Goal: Information Seeking & Learning: Check status

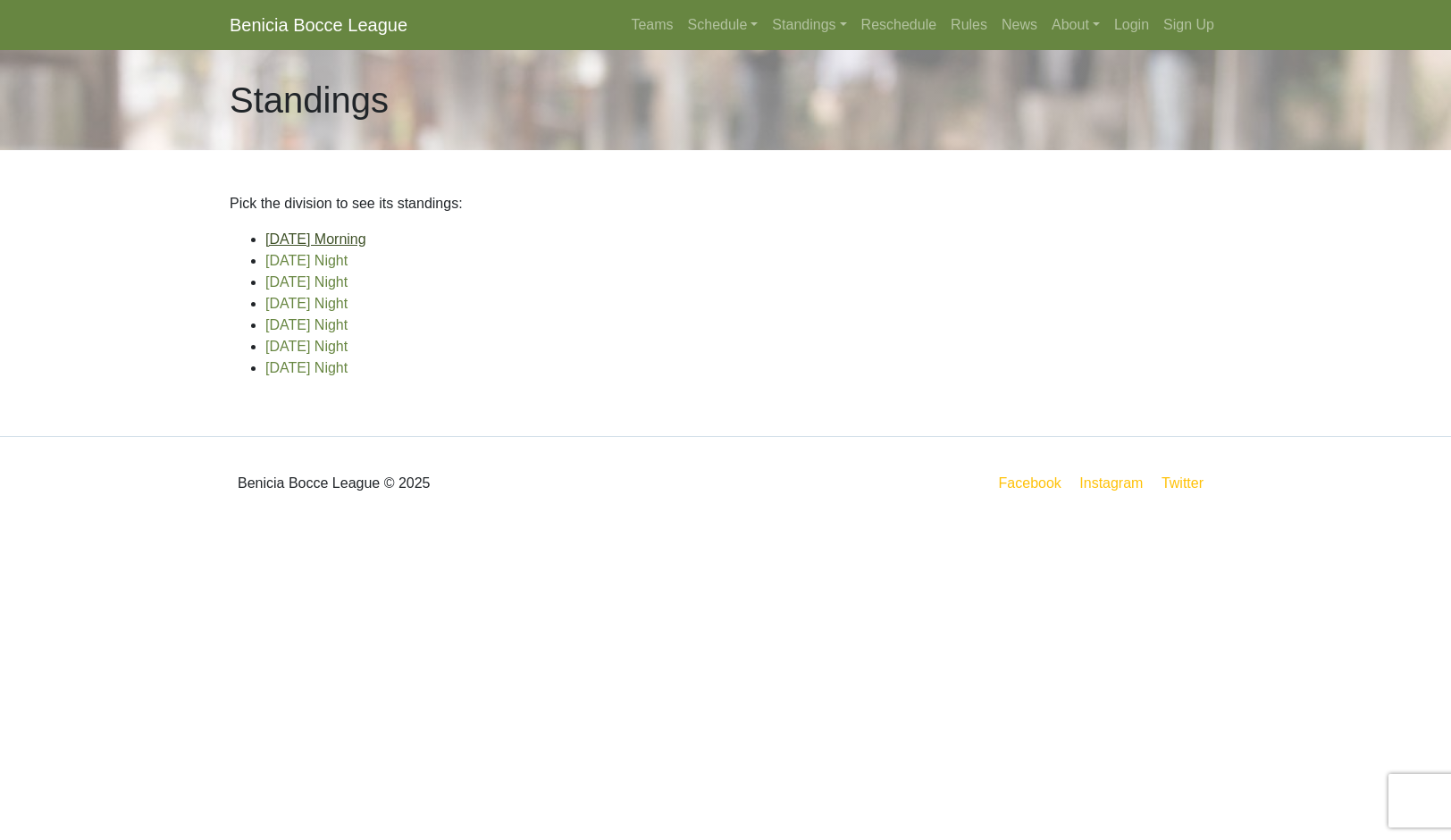
click at [366, 247] on link "[DATE] Morning" at bounding box center [316, 239] width 101 height 15
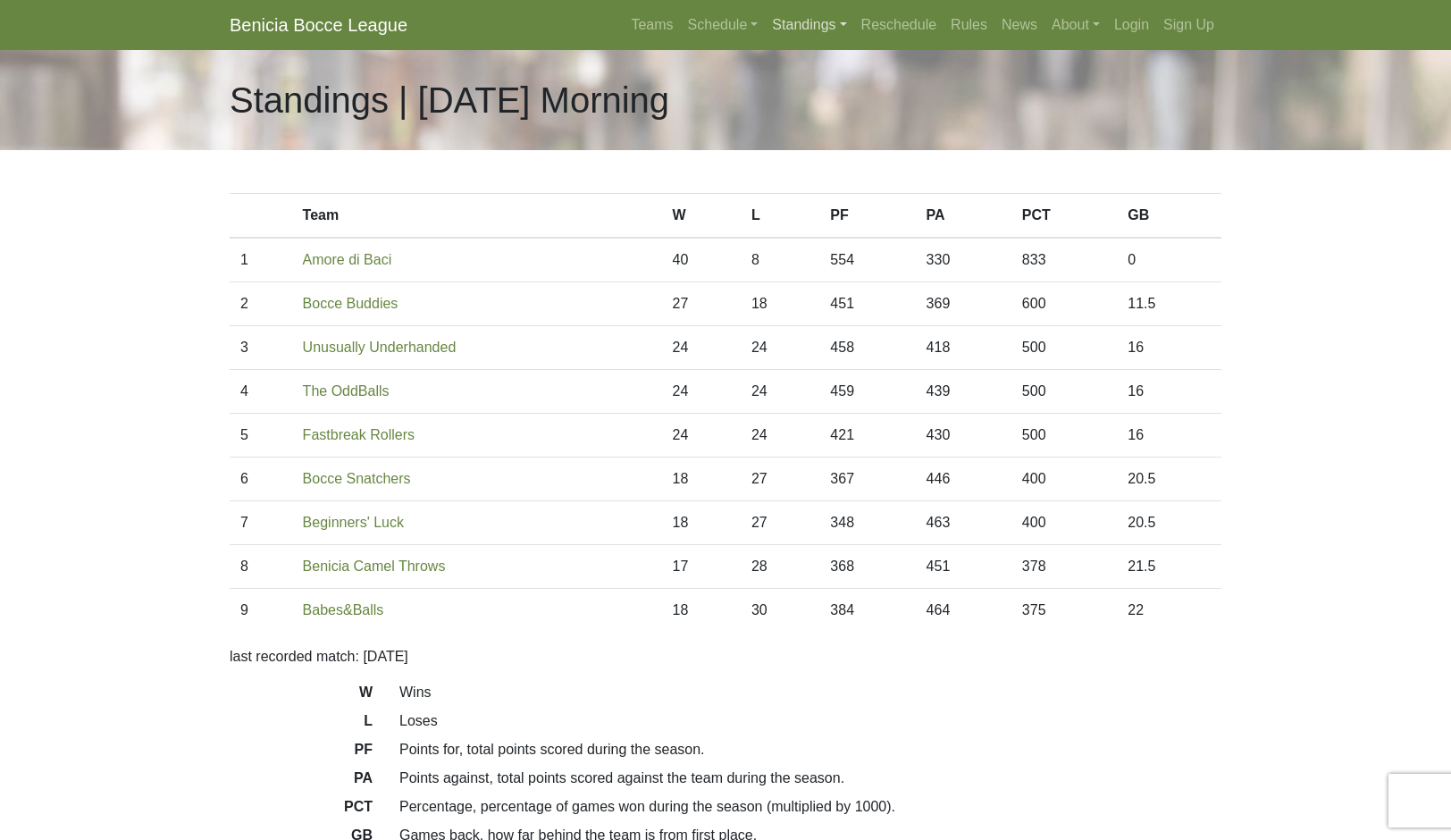
click at [845, 43] on link "Standings" at bounding box center [809, 25] width 89 height 36
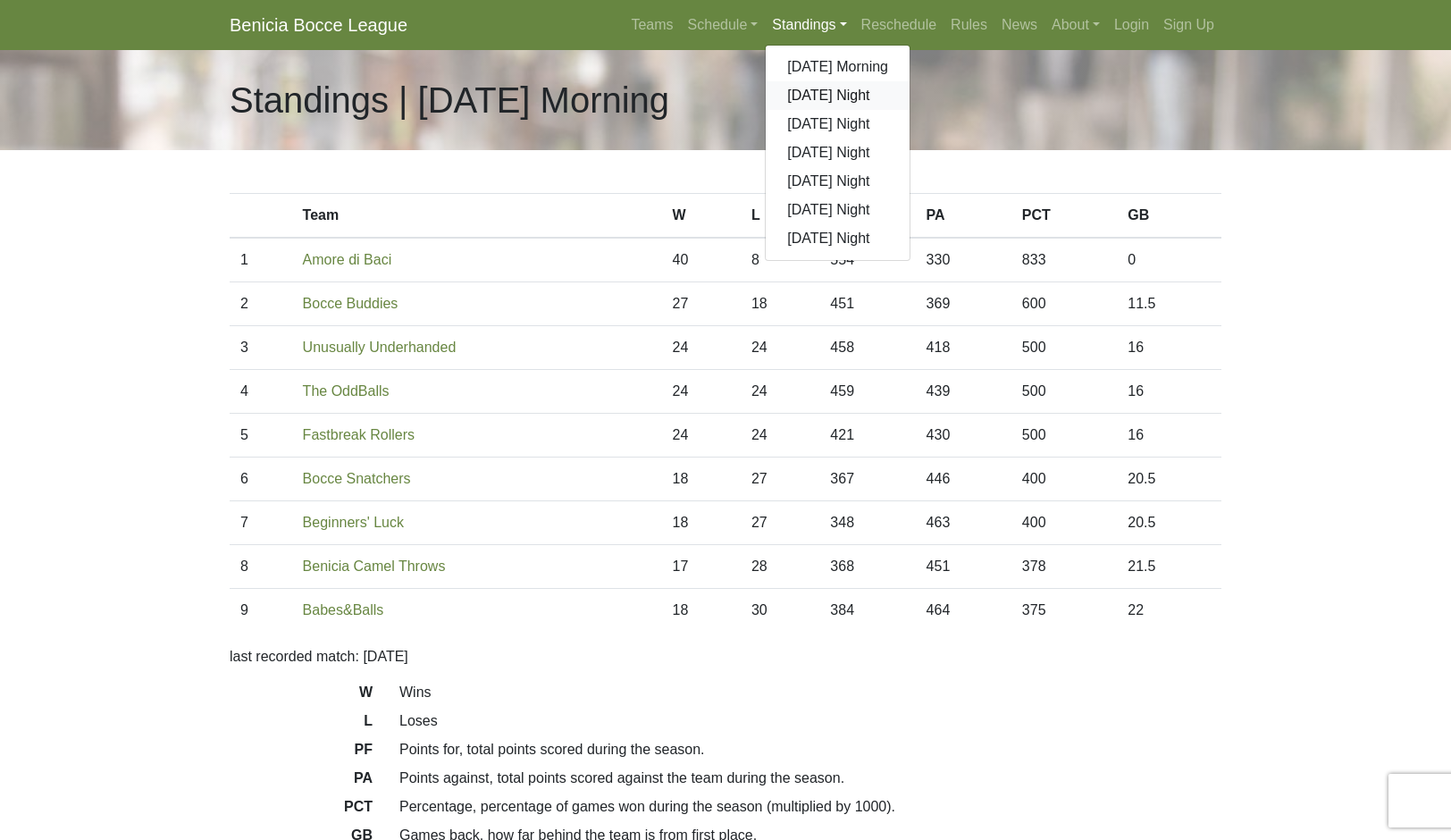
click at [899, 110] on link "[DATE] Night" at bounding box center [837, 95] width 144 height 29
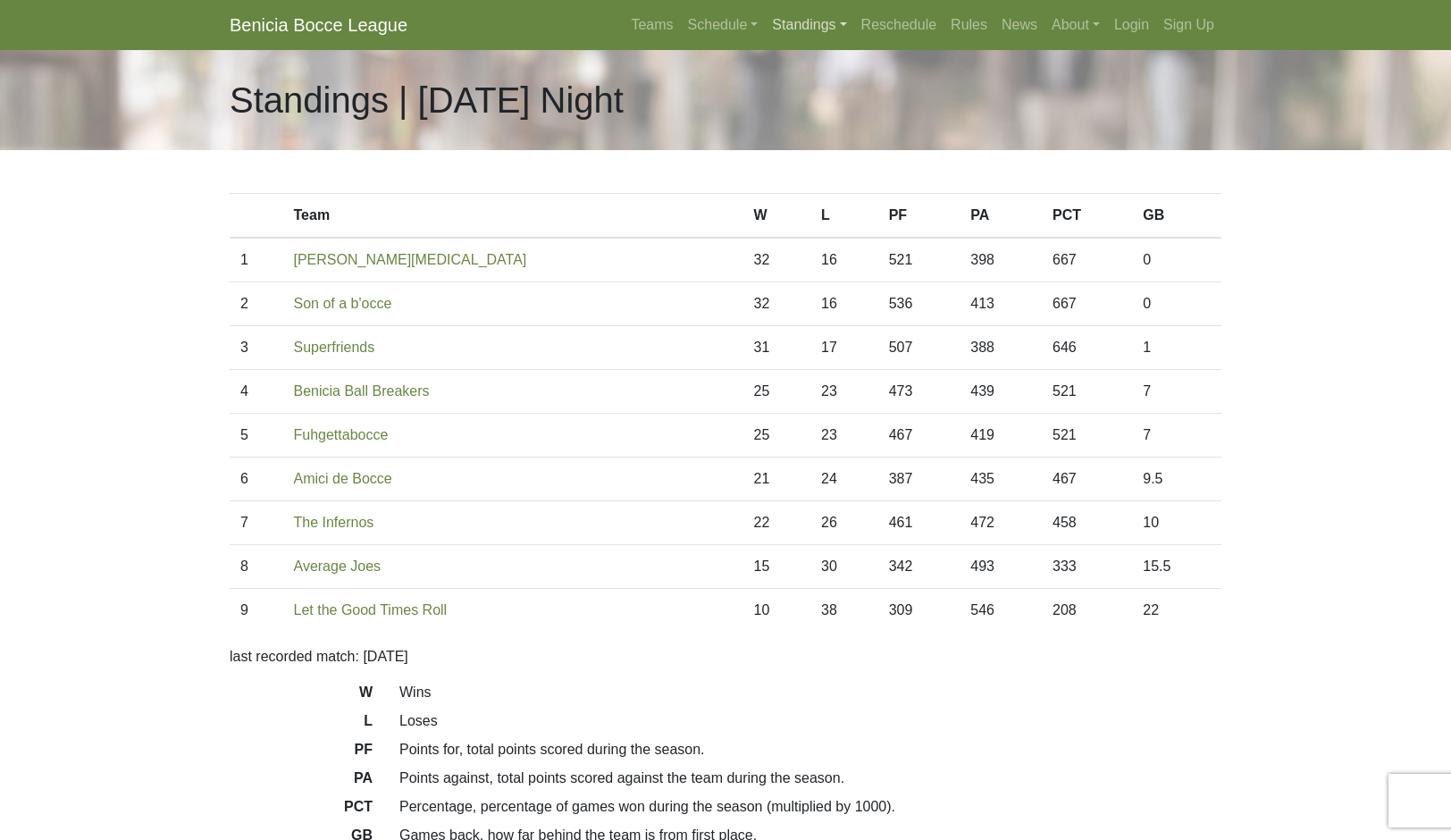
click at [853, 43] on link "Standings" at bounding box center [809, 25] width 89 height 36
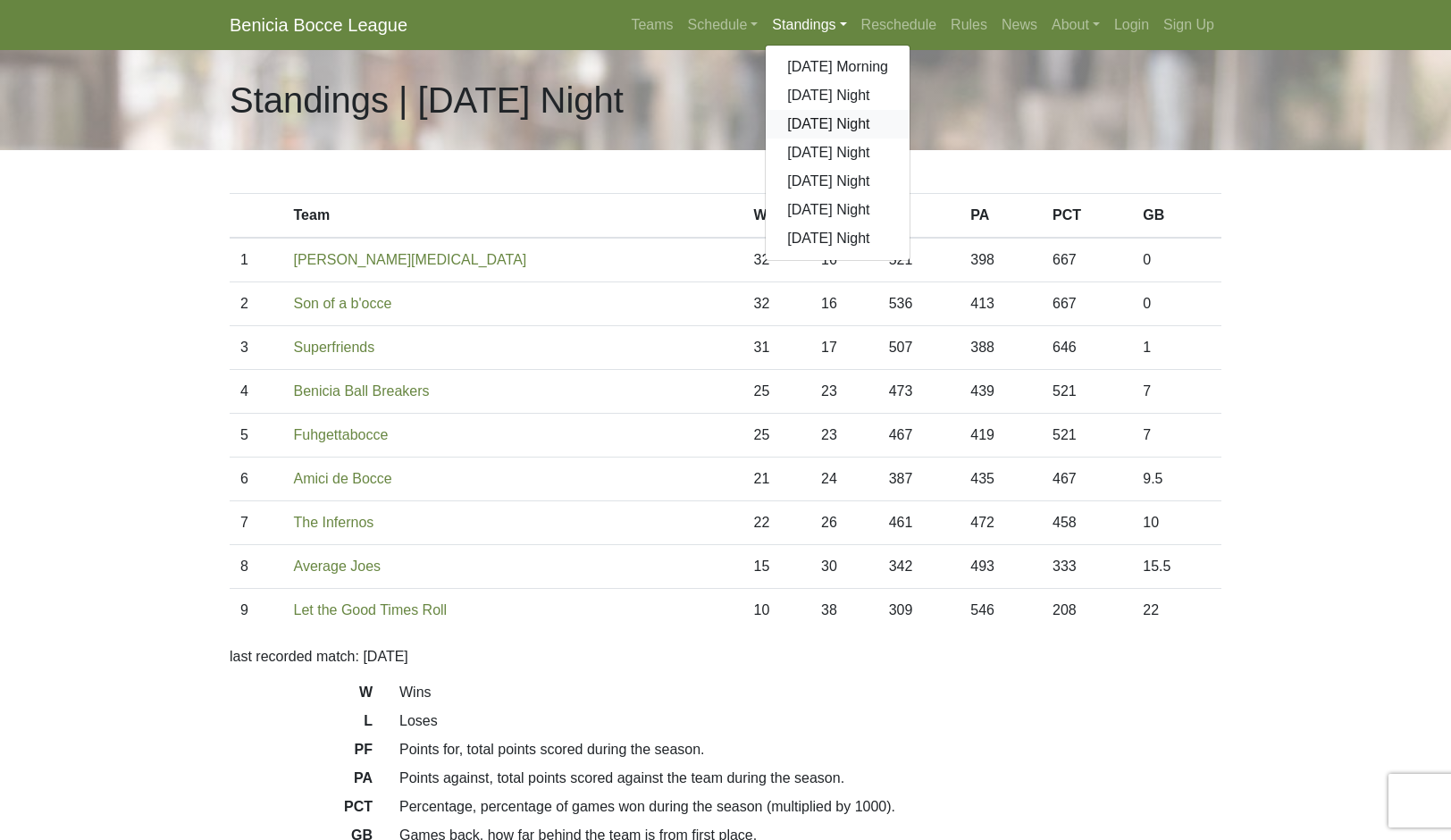
click at [910, 138] on link "[DATE] Night" at bounding box center [837, 124] width 144 height 29
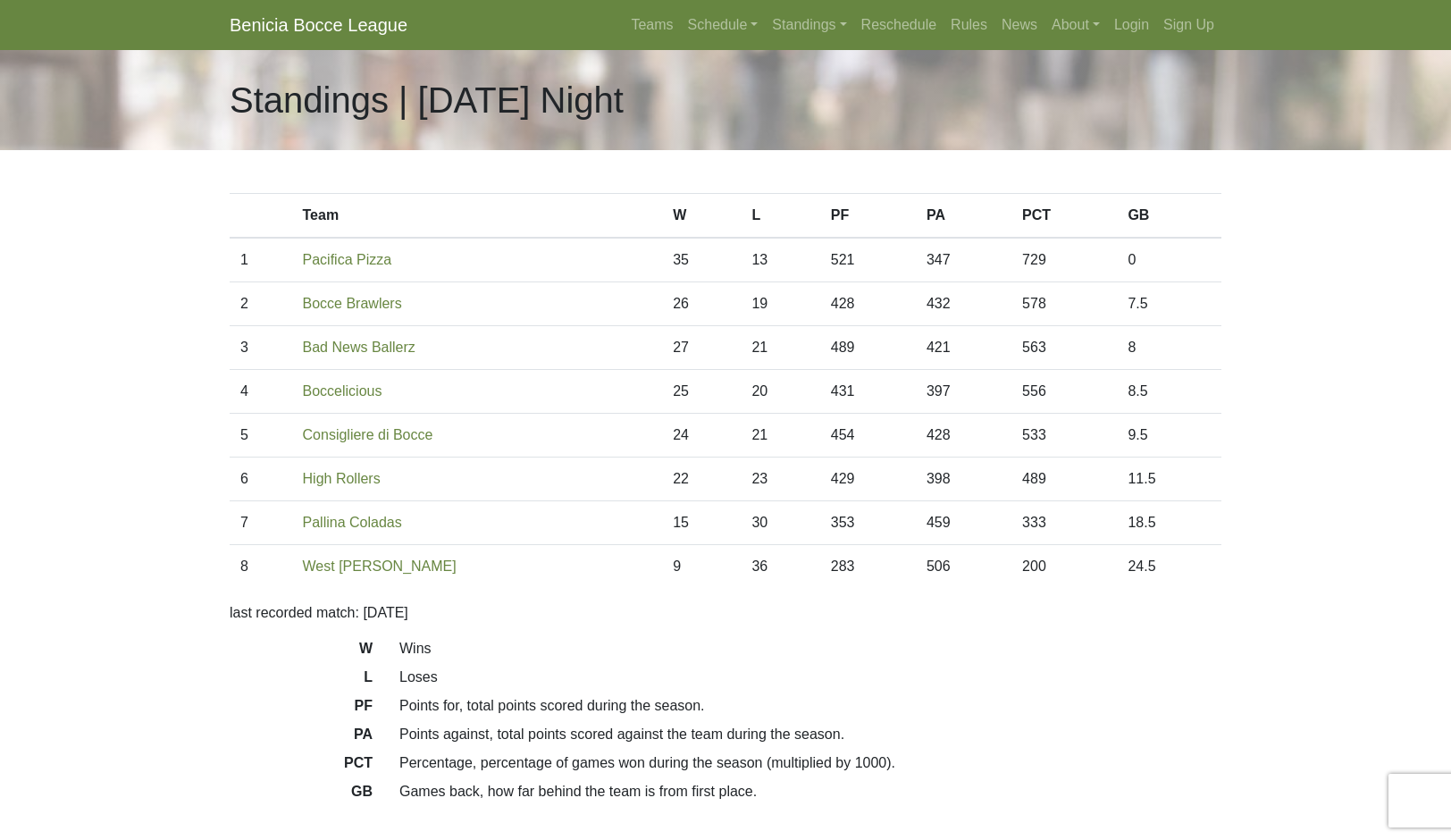
click at [853, 43] on link "Standings" at bounding box center [809, 25] width 89 height 36
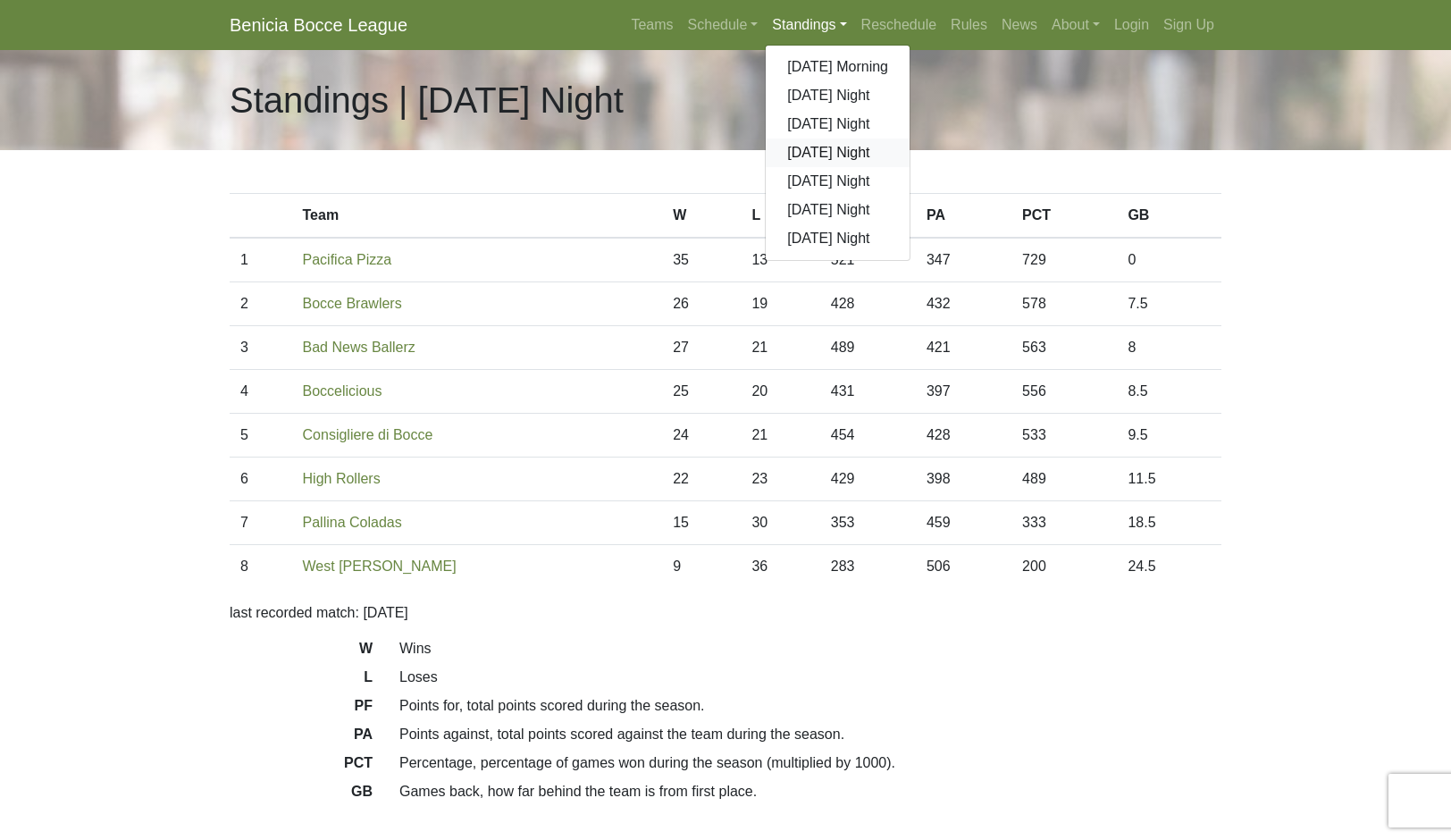
click at [910, 167] on link "[DATE] Night" at bounding box center [837, 152] width 144 height 29
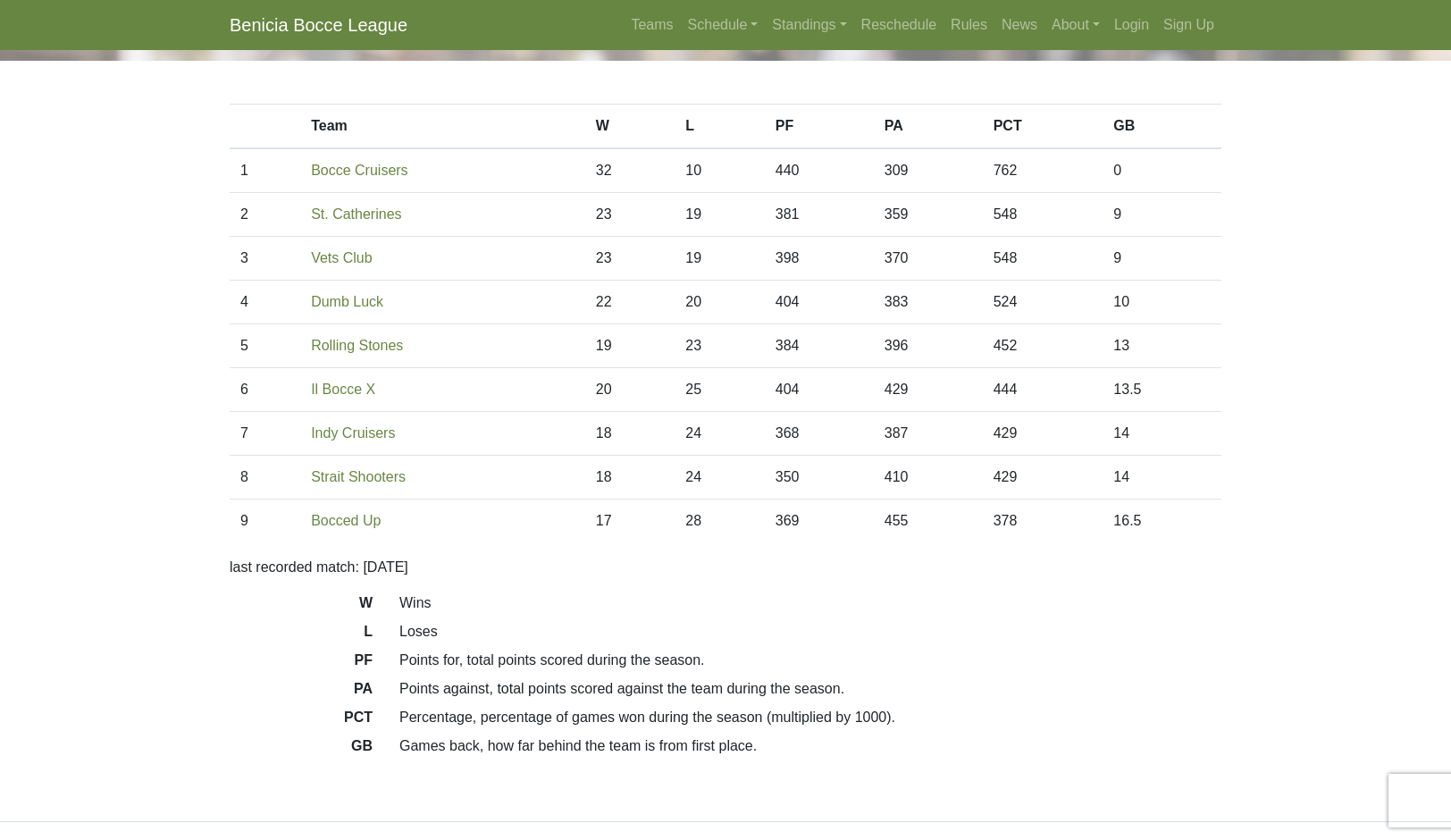
scroll to position [75, 0]
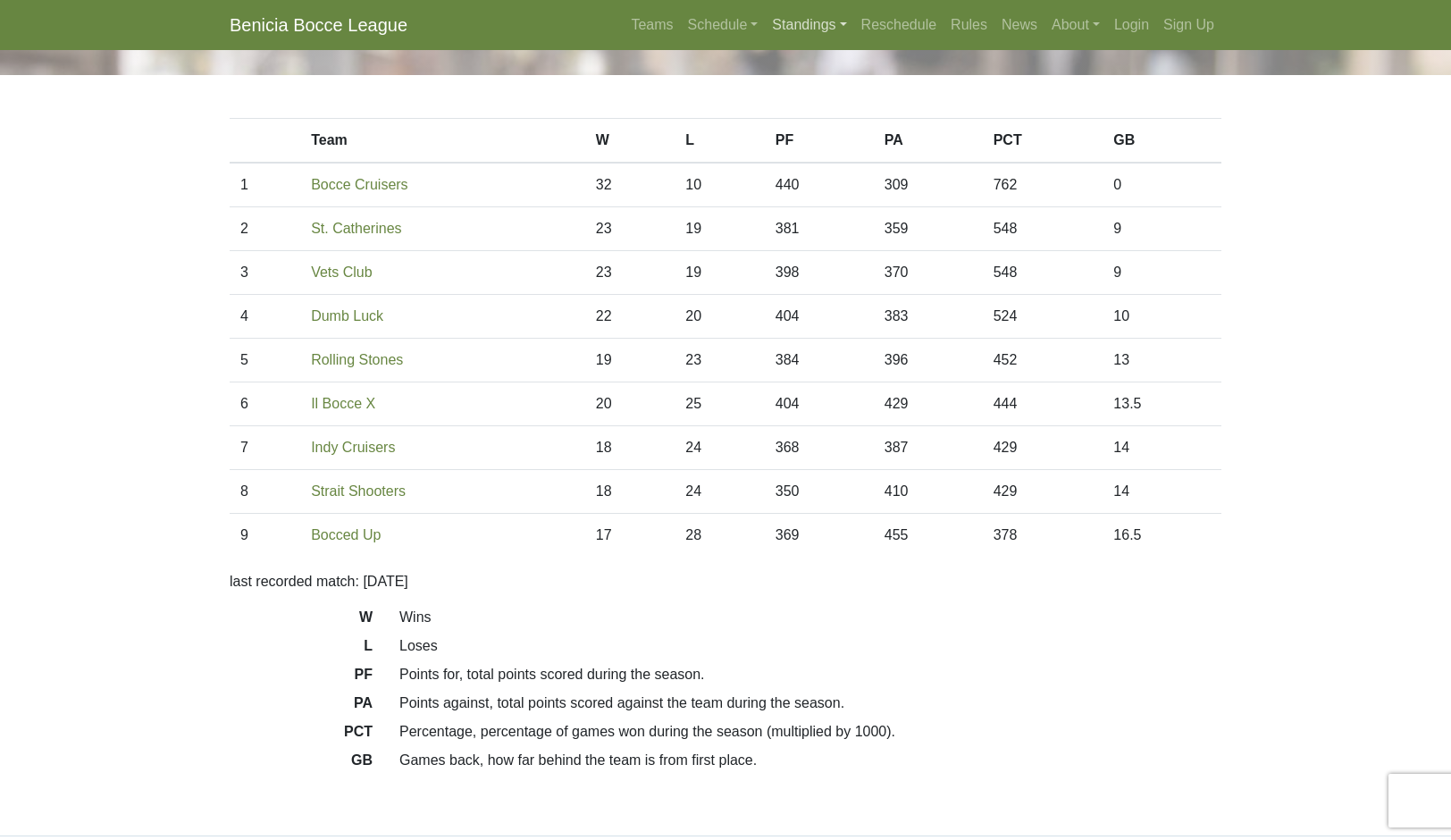
click at [853, 43] on link "Standings" at bounding box center [809, 25] width 89 height 36
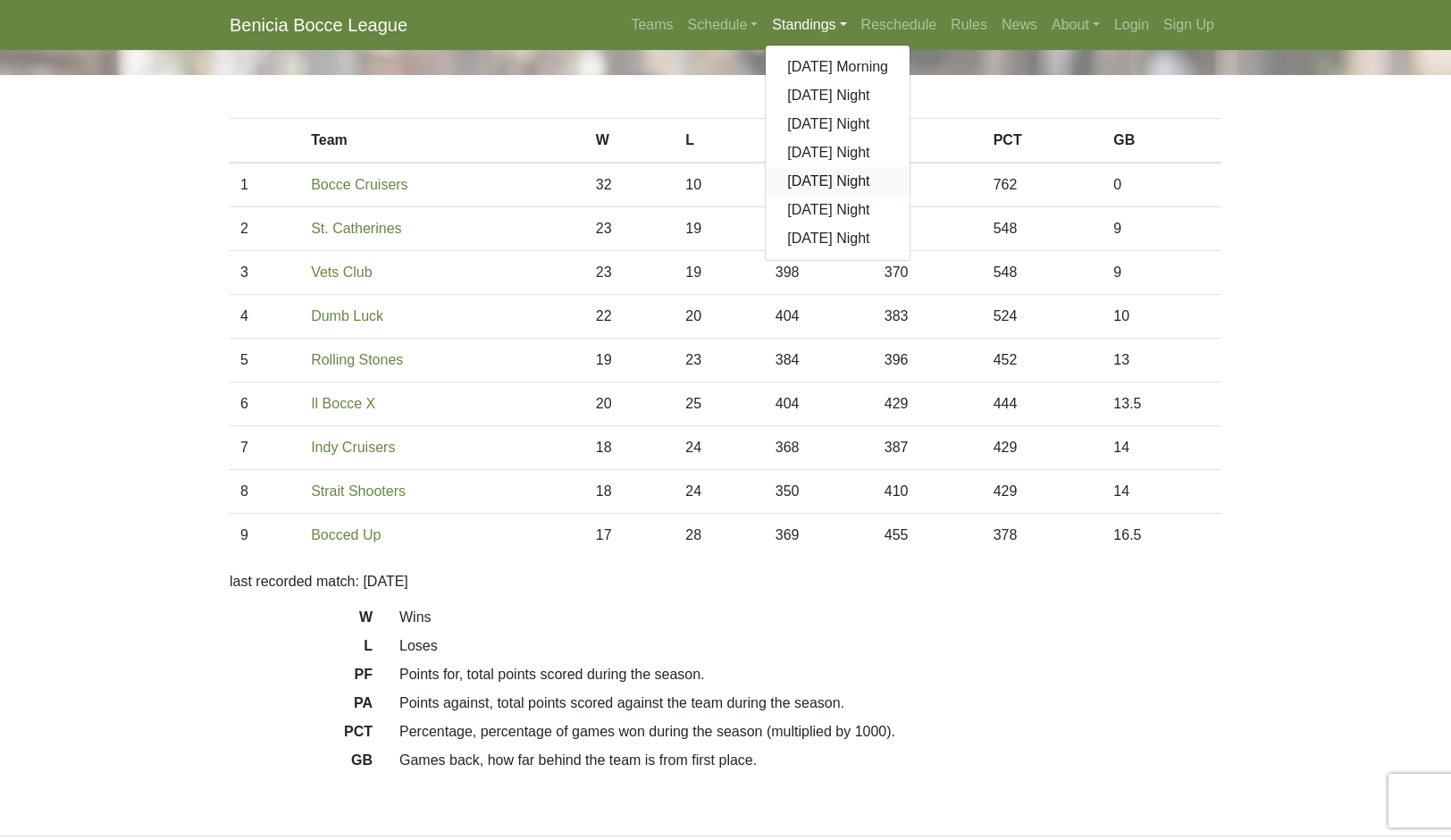
click at [910, 196] on link "[DATE] Night" at bounding box center [837, 181] width 144 height 29
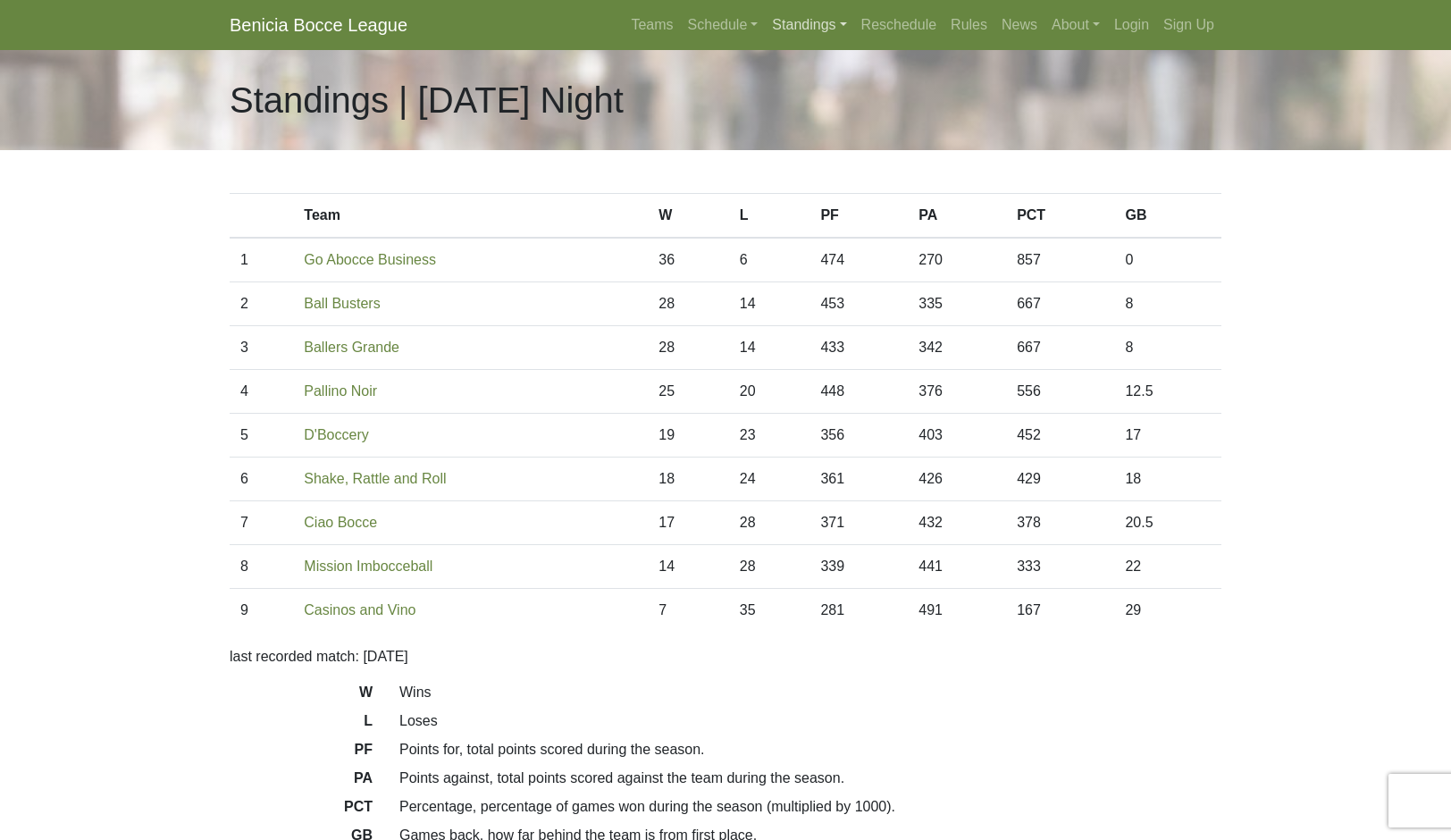
click at [853, 43] on link "Standings" at bounding box center [809, 25] width 89 height 36
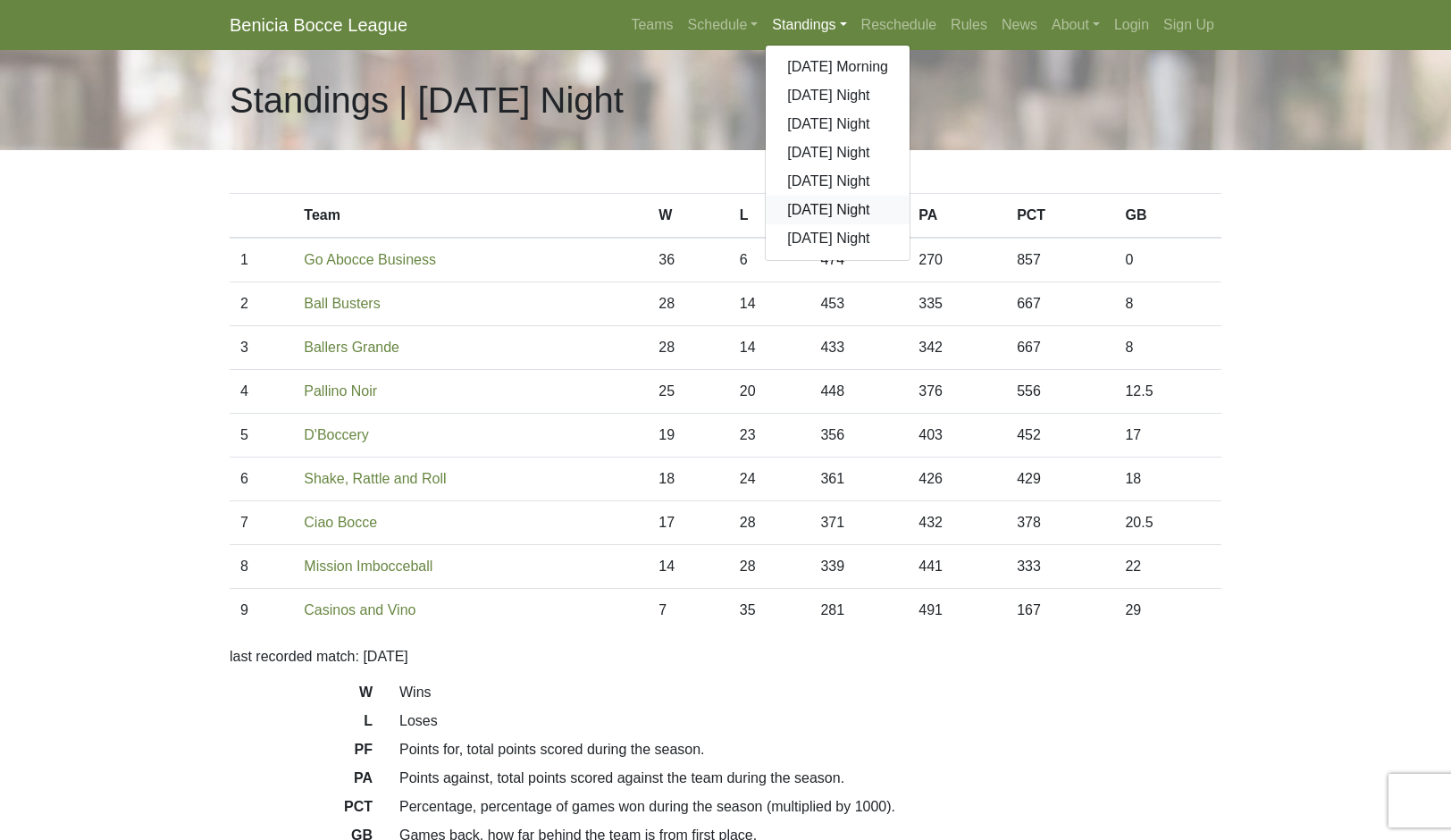
click at [910, 225] on link "[DATE] Night" at bounding box center [837, 210] width 144 height 29
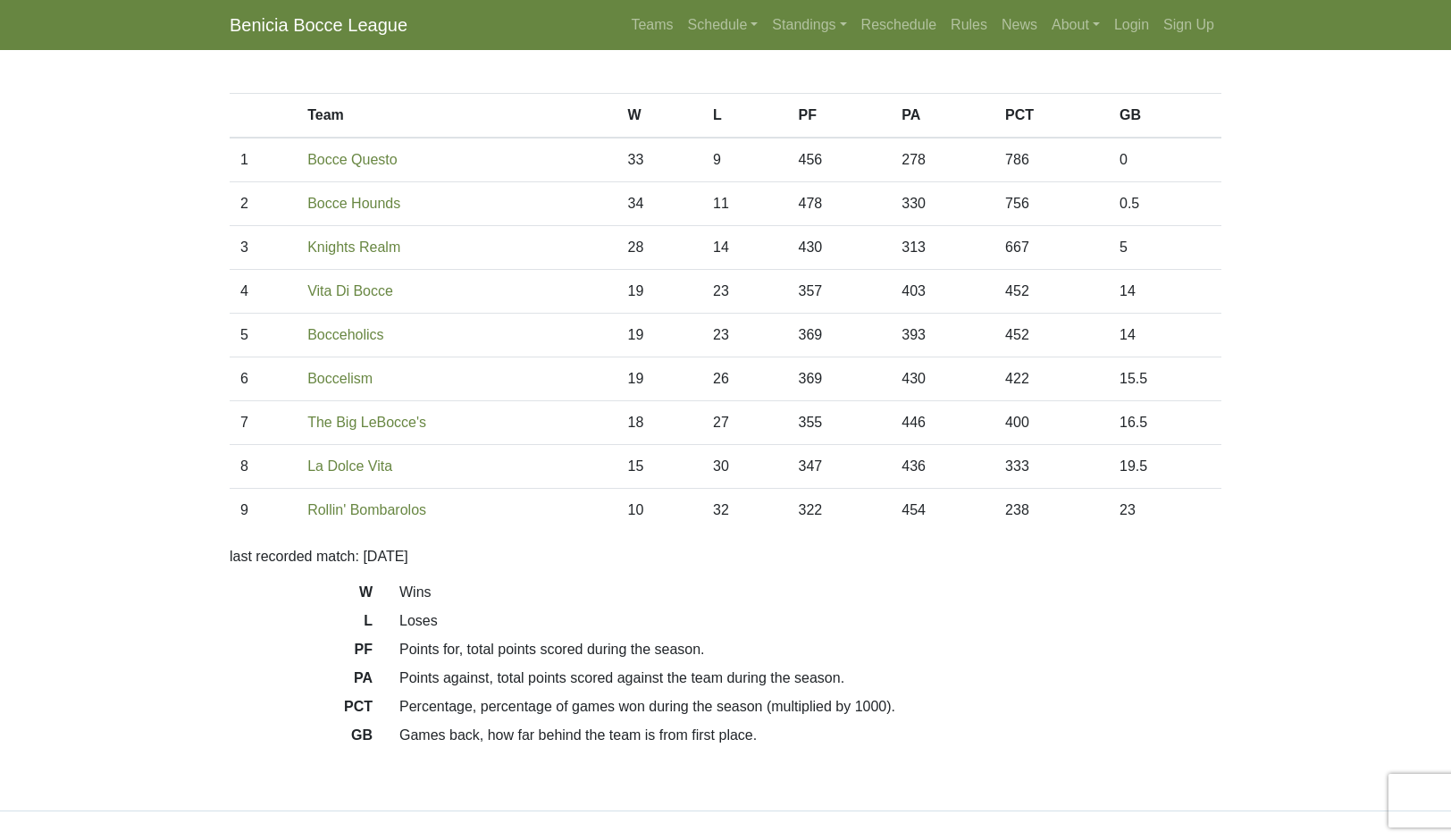
scroll to position [88, 0]
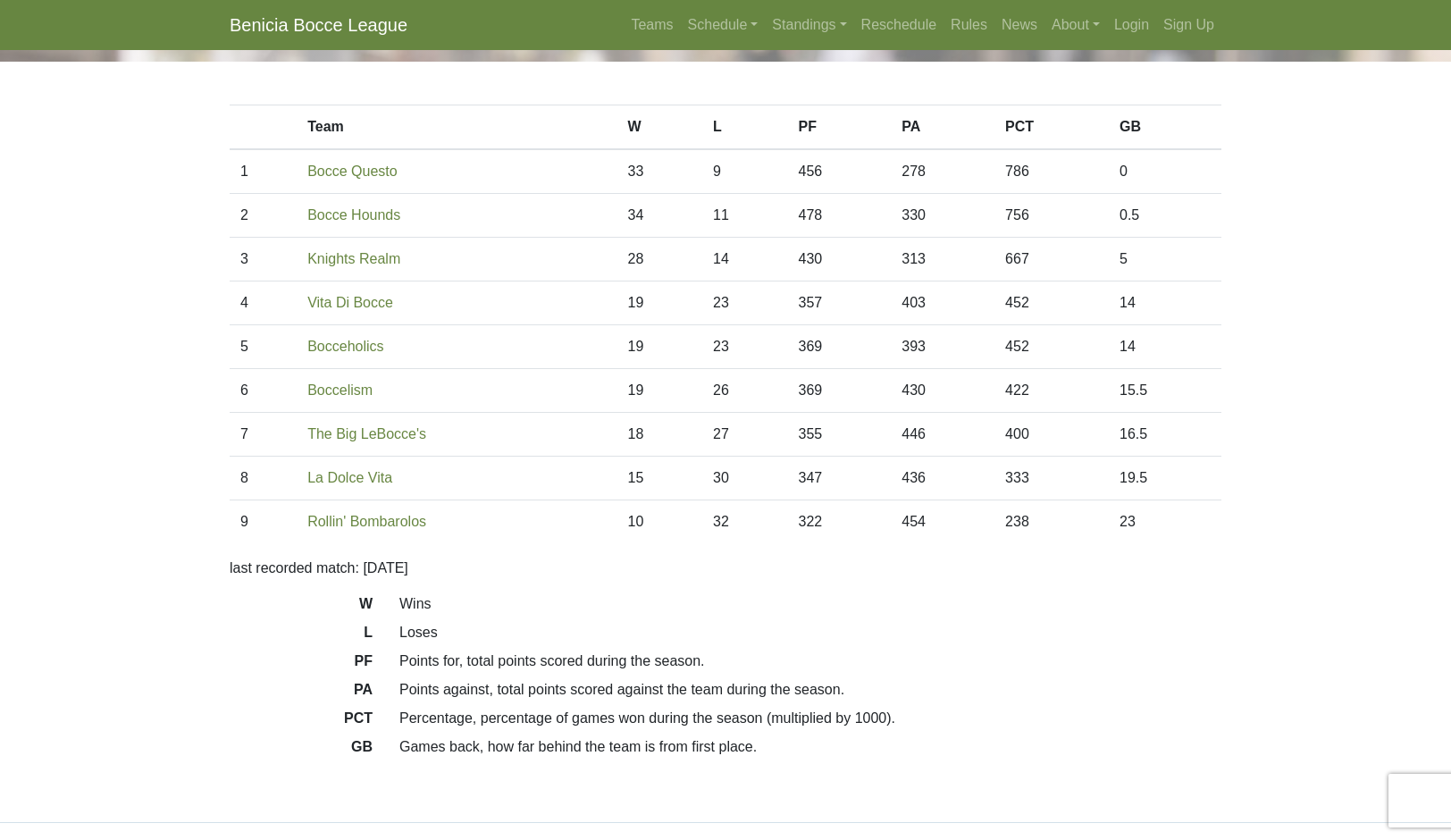
click at [853, 33] on link "Standings" at bounding box center [809, 25] width 89 height 36
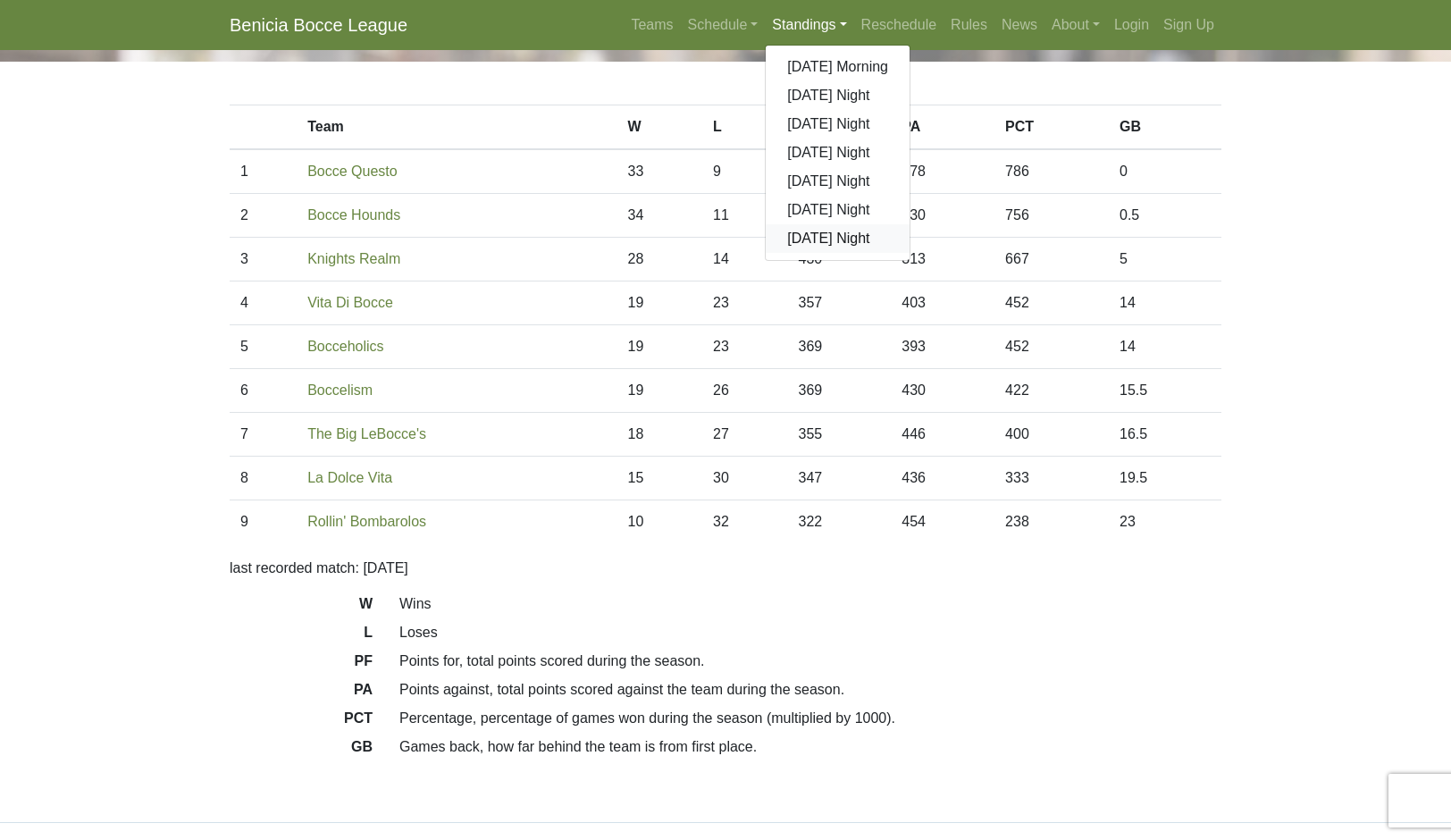
click at [896, 252] on link "[DATE] Night" at bounding box center [837, 239] width 144 height 29
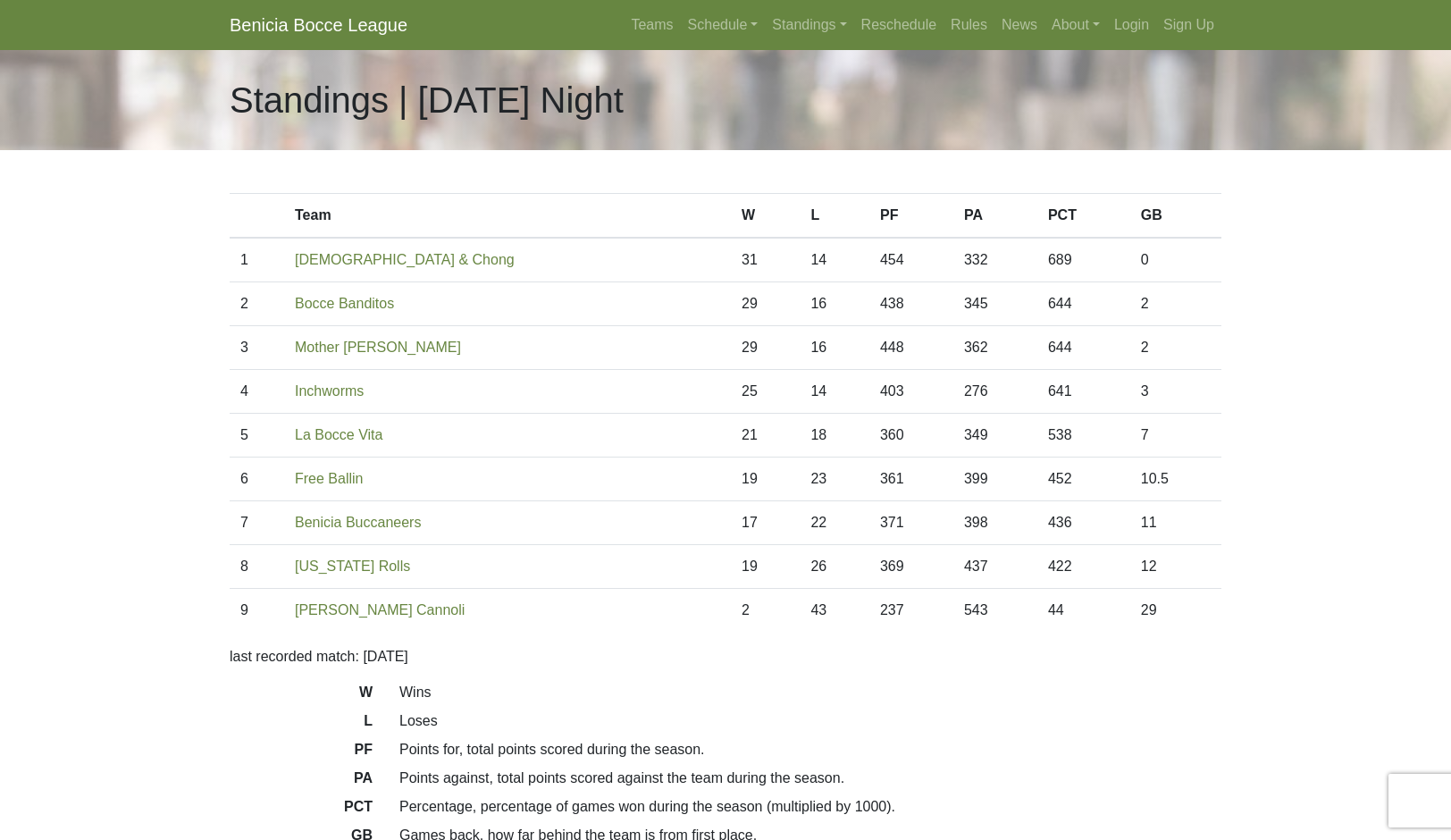
click at [853, 43] on link "Standings" at bounding box center [809, 25] width 89 height 36
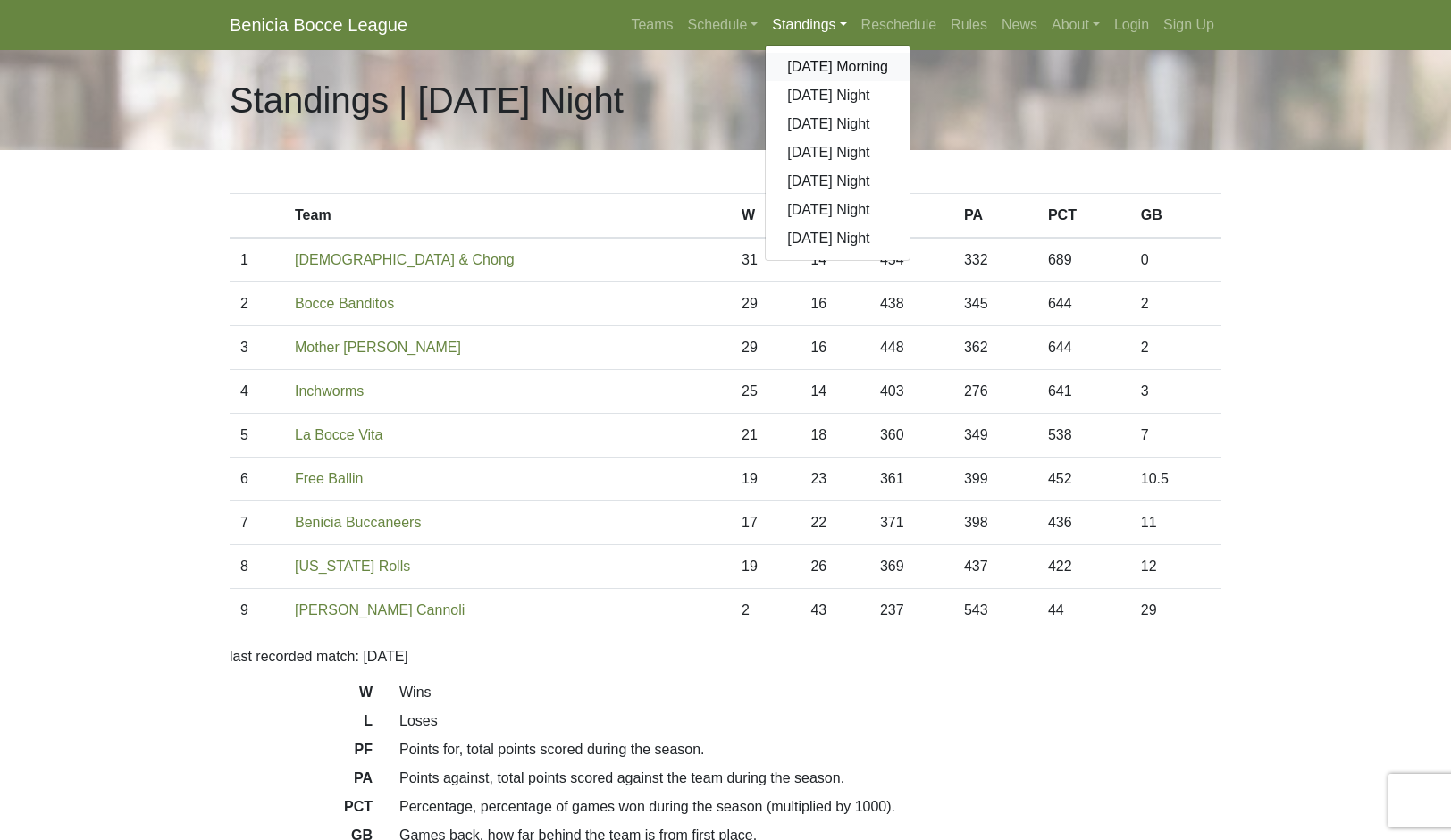
click at [910, 82] on link "[DATE] Morning" at bounding box center [837, 67] width 144 height 29
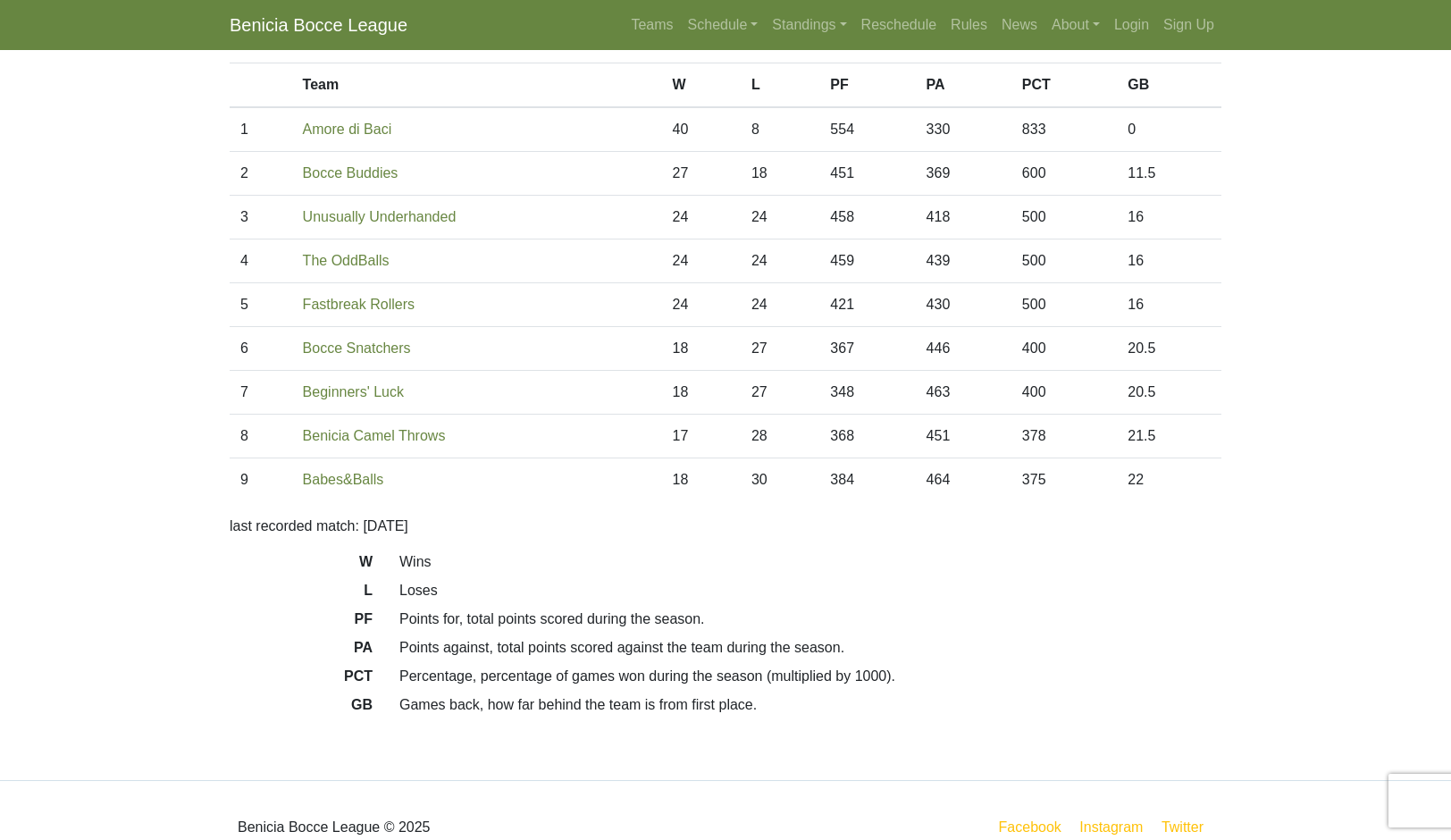
scroll to position [129, 0]
click at [698, 43] on link "Schedule" at bounding box center [723, 25] width 85 height 36
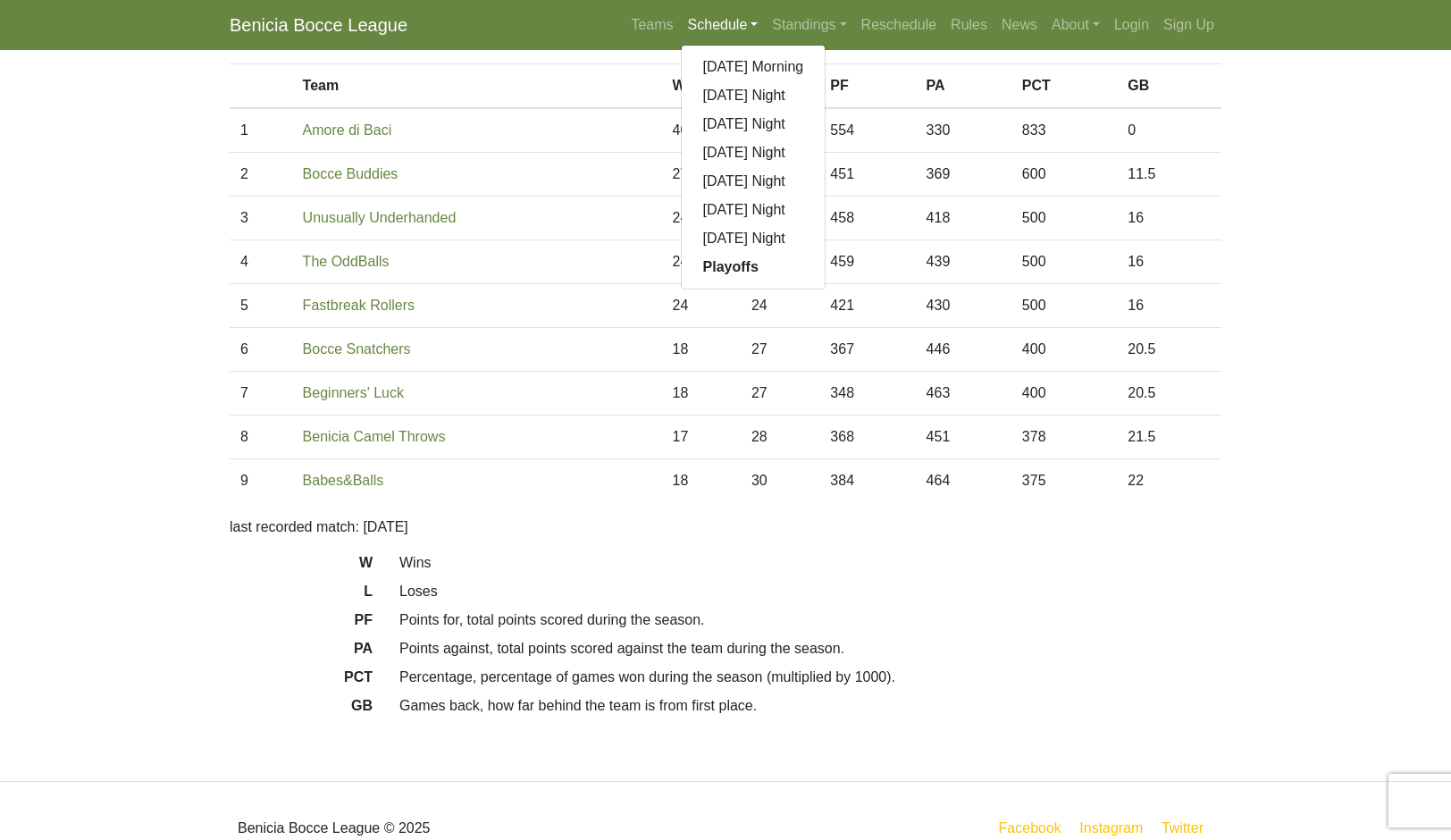
click at [774, 82] on link "[DATE] Morning" at bounding box center [754, 67] width 144 height 29
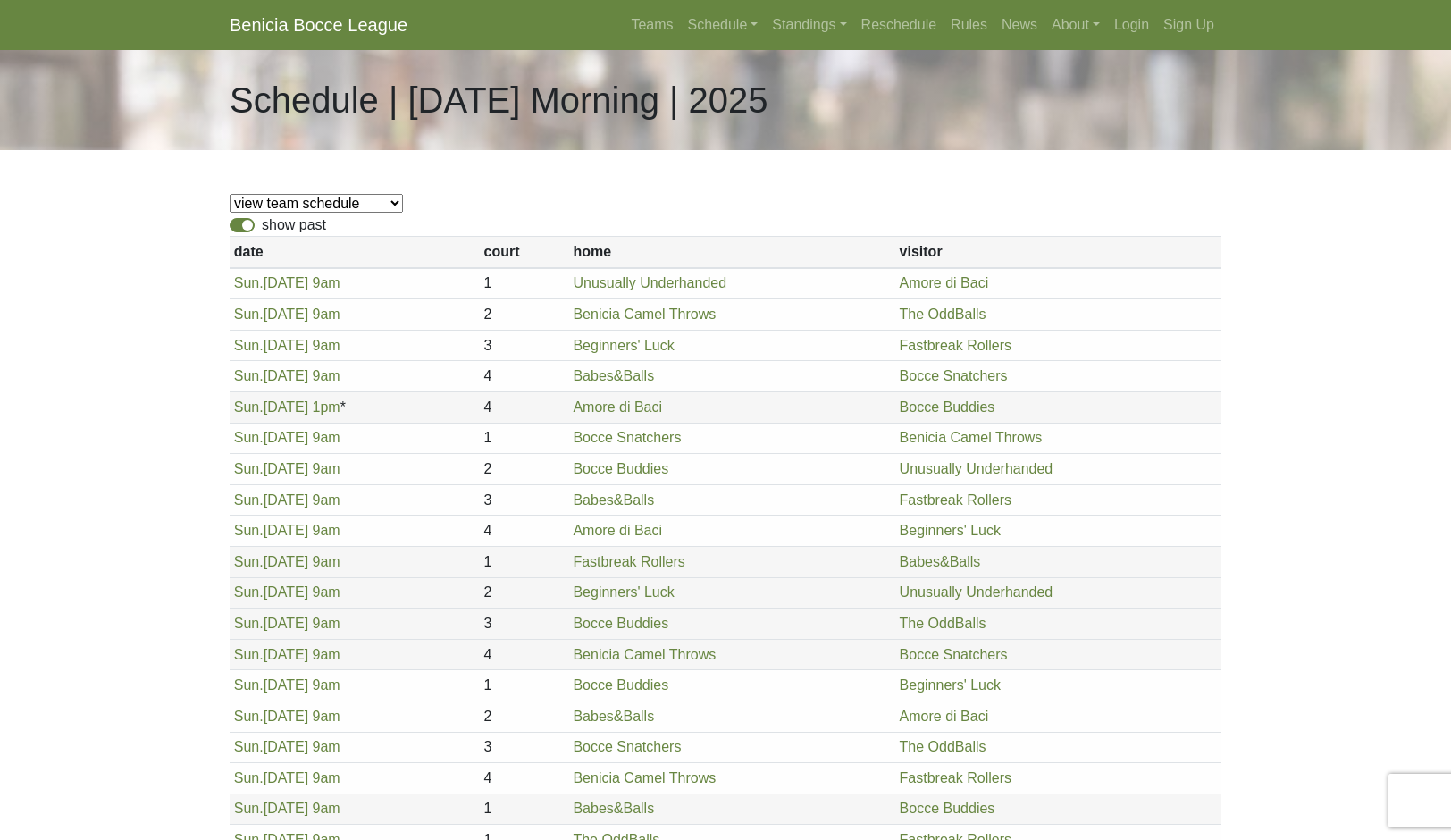
click at [262, 236] on label "show past" at bounding box center [293, 226] width 65 height 22
click at [262, 226] on input "show past" at bounding box center [268, 221] width 12 height 12
checkbox input "false"
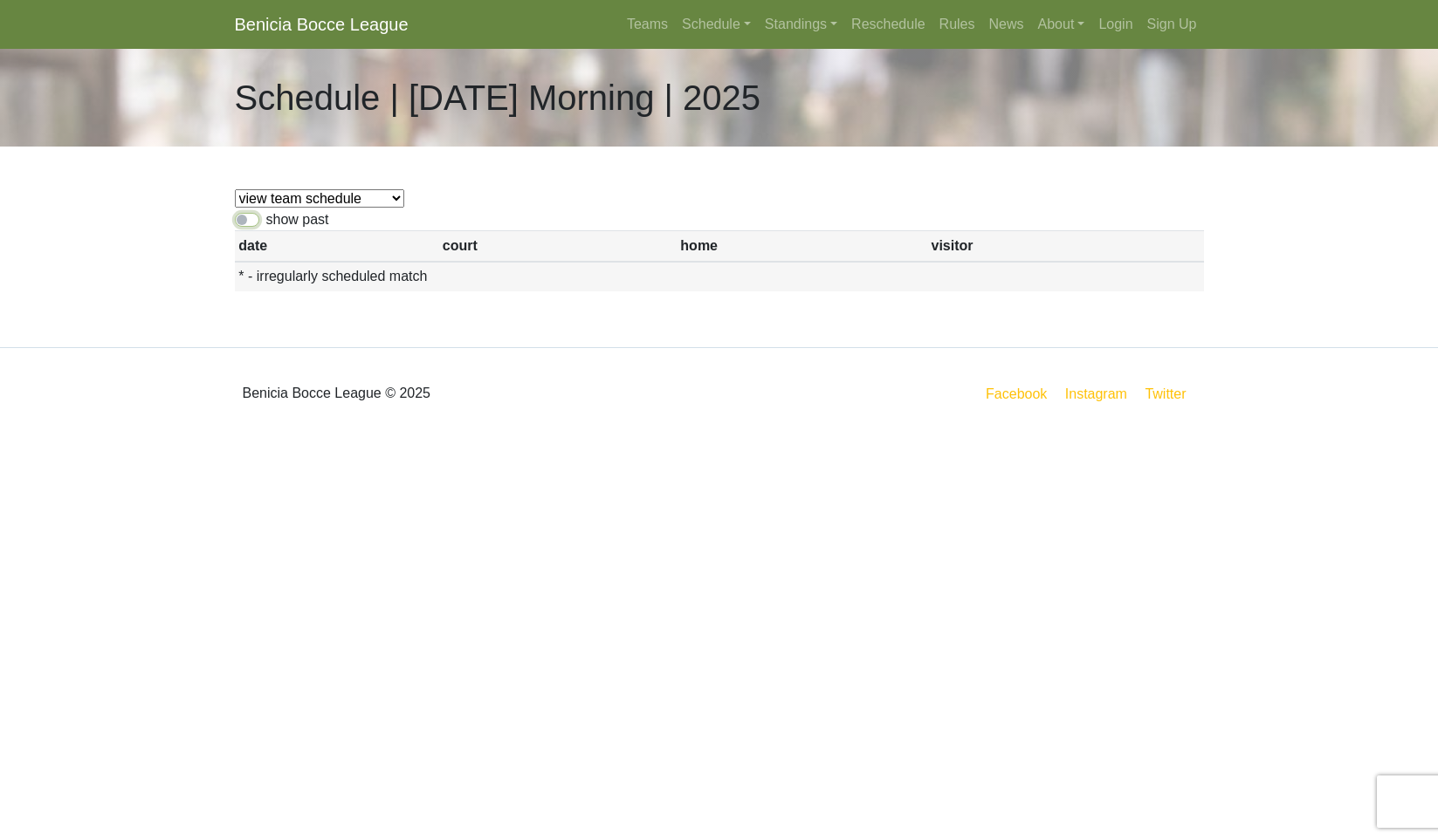
click at [676, 40] on link "Schedule" at bounding box center [716, 24] width 83 height 35
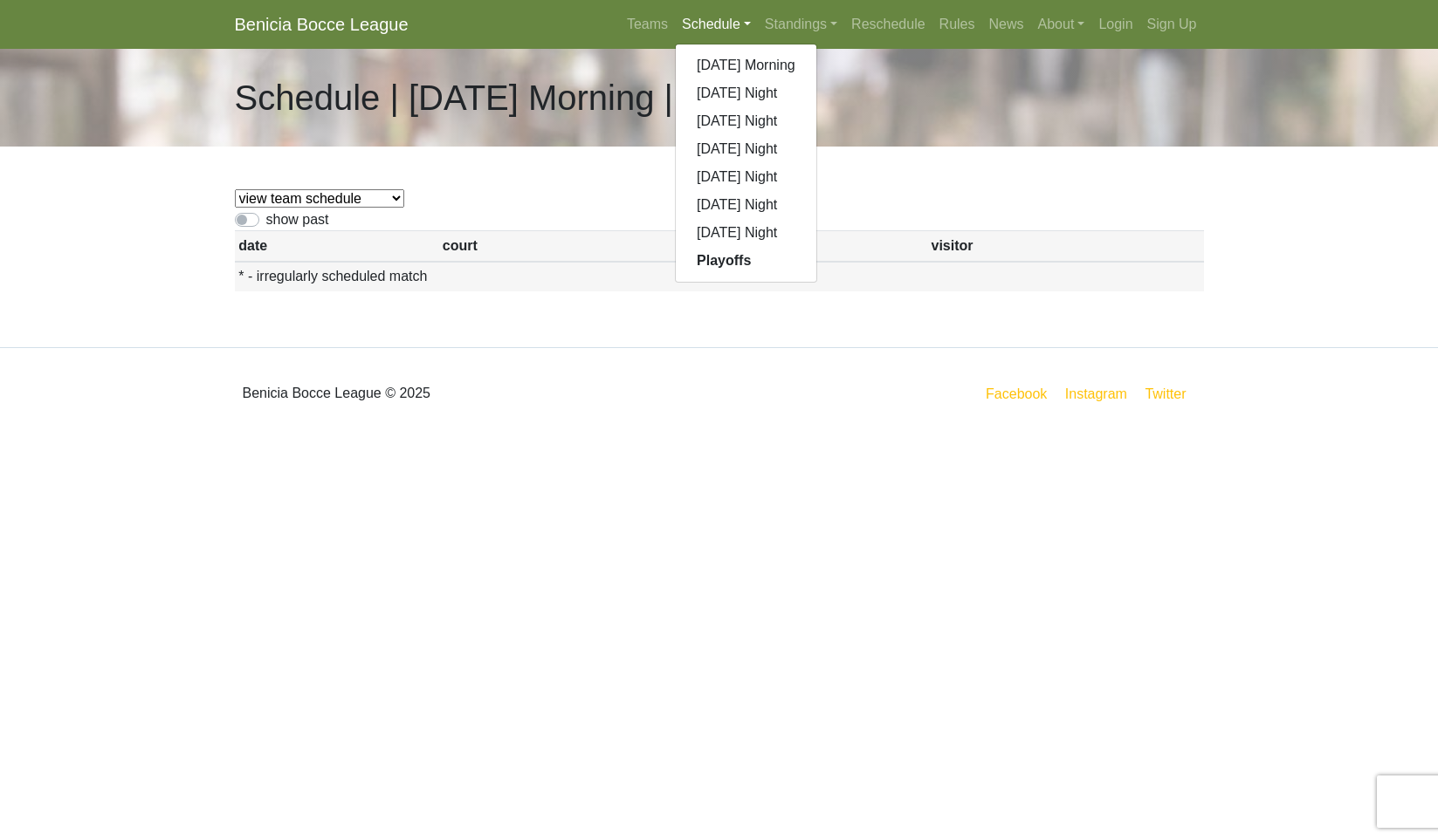
click at [739, 247] on link "[DATE] Night" at bounding box center [745, 233] width 141 height 28
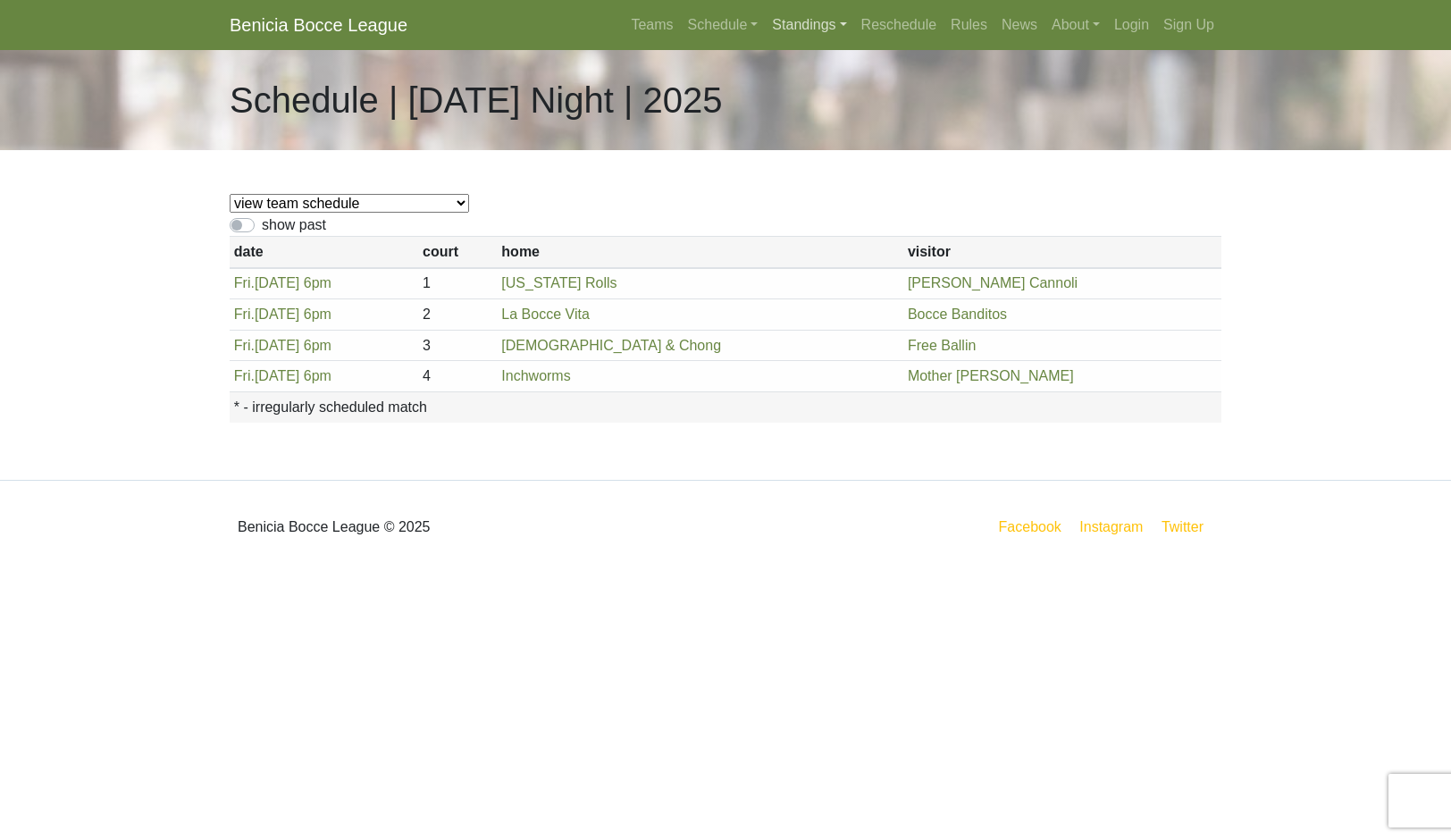
click at [816, 43] on link "Standings" at bounding box center [809, 25] width 89 height 36
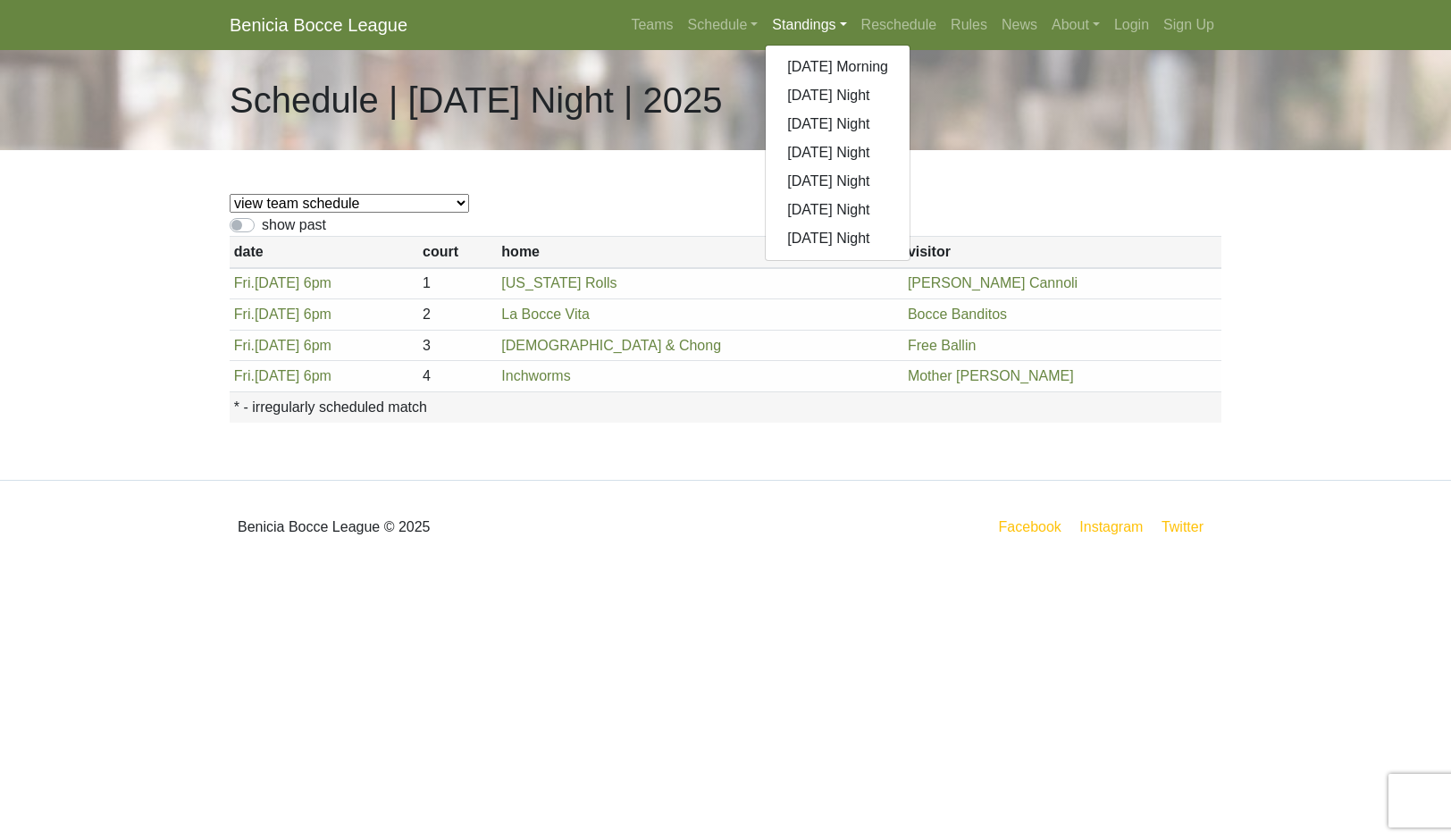
click at [861, 252] on link "[DATE] Night" at bounding box center [837, 239] width 144 height 29
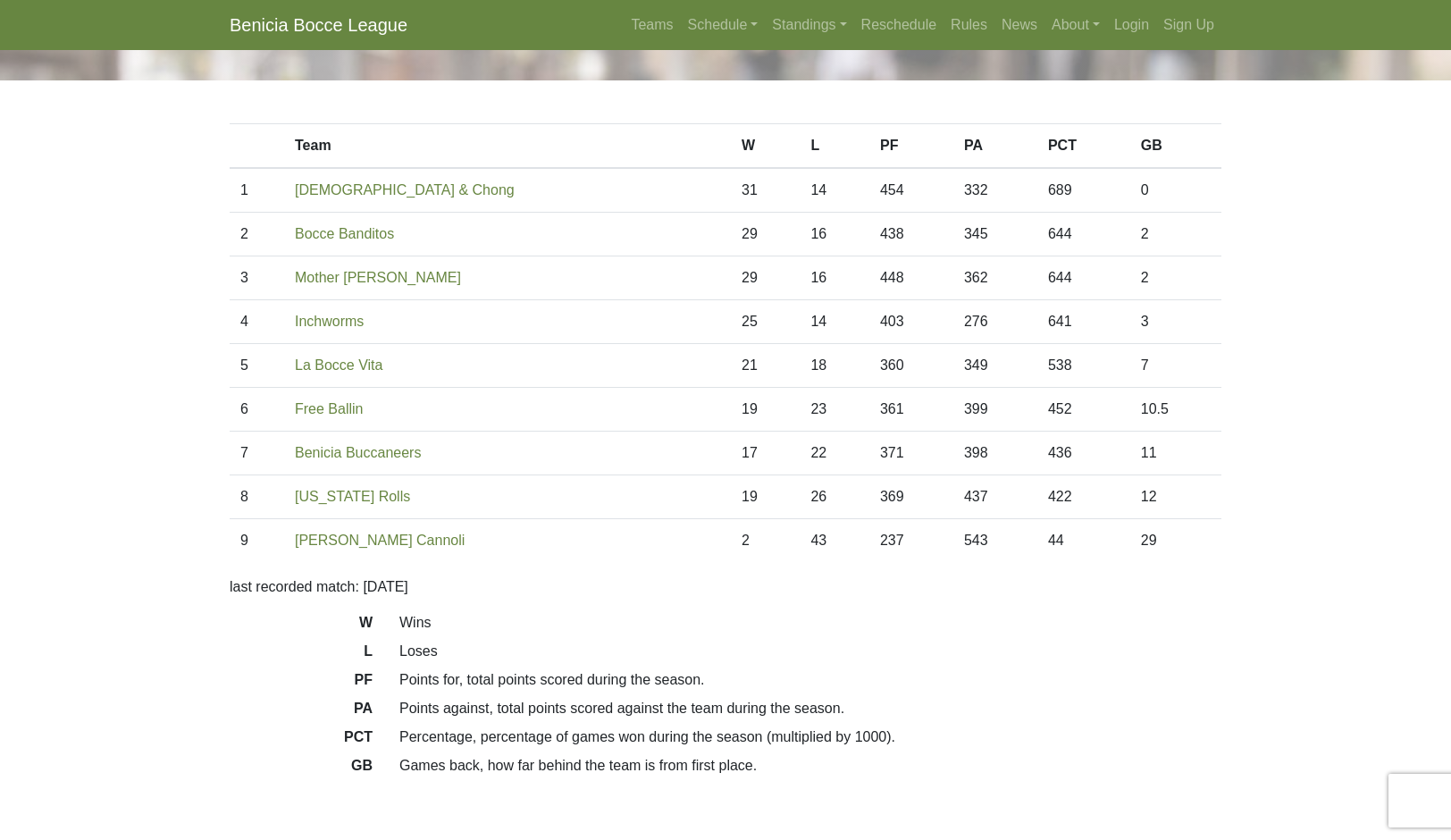
scroll to position [66, 0]
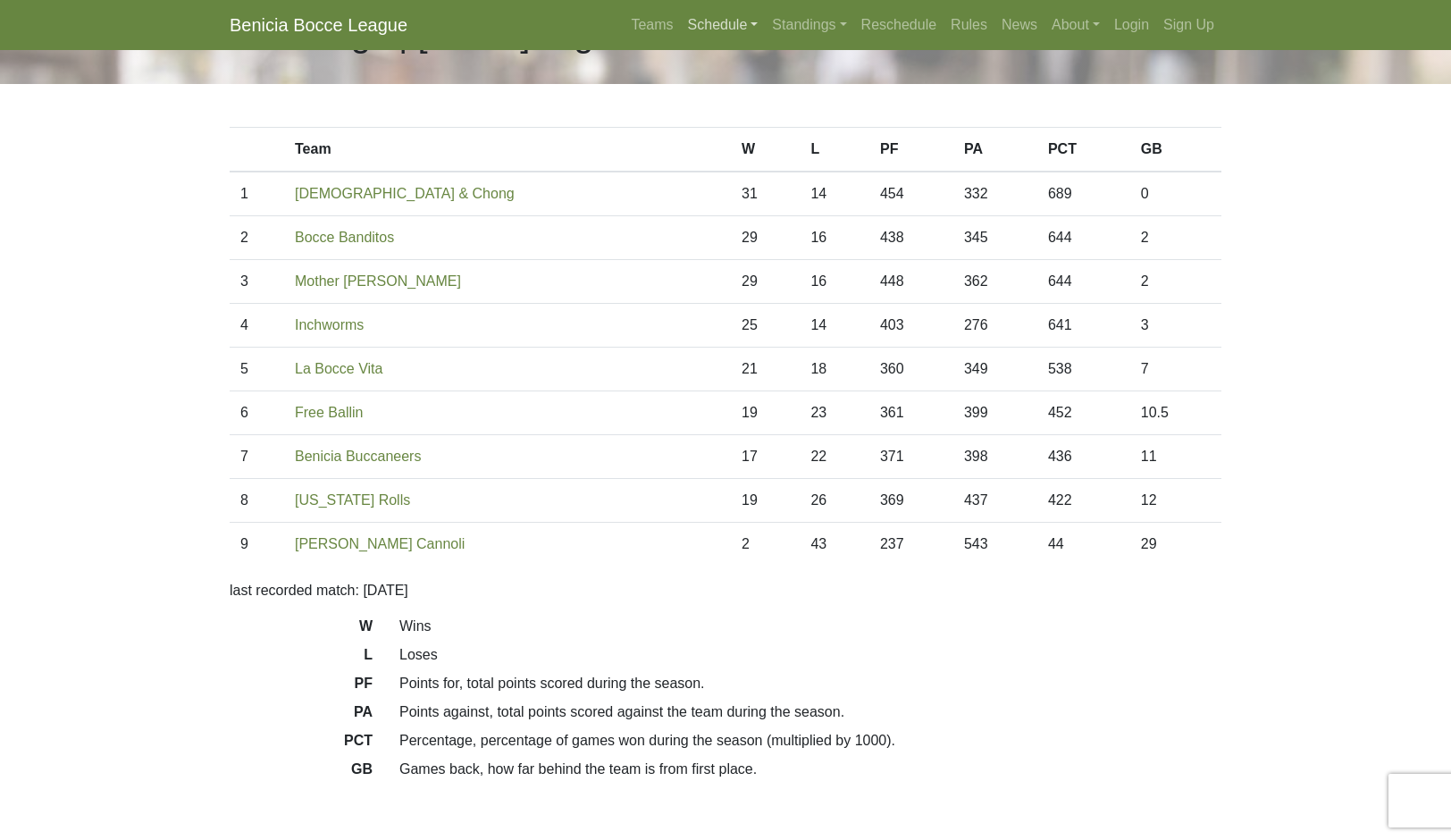
click at [713, 43] on link "Schedule" at bounding box center [723, 25] width 85 height 36
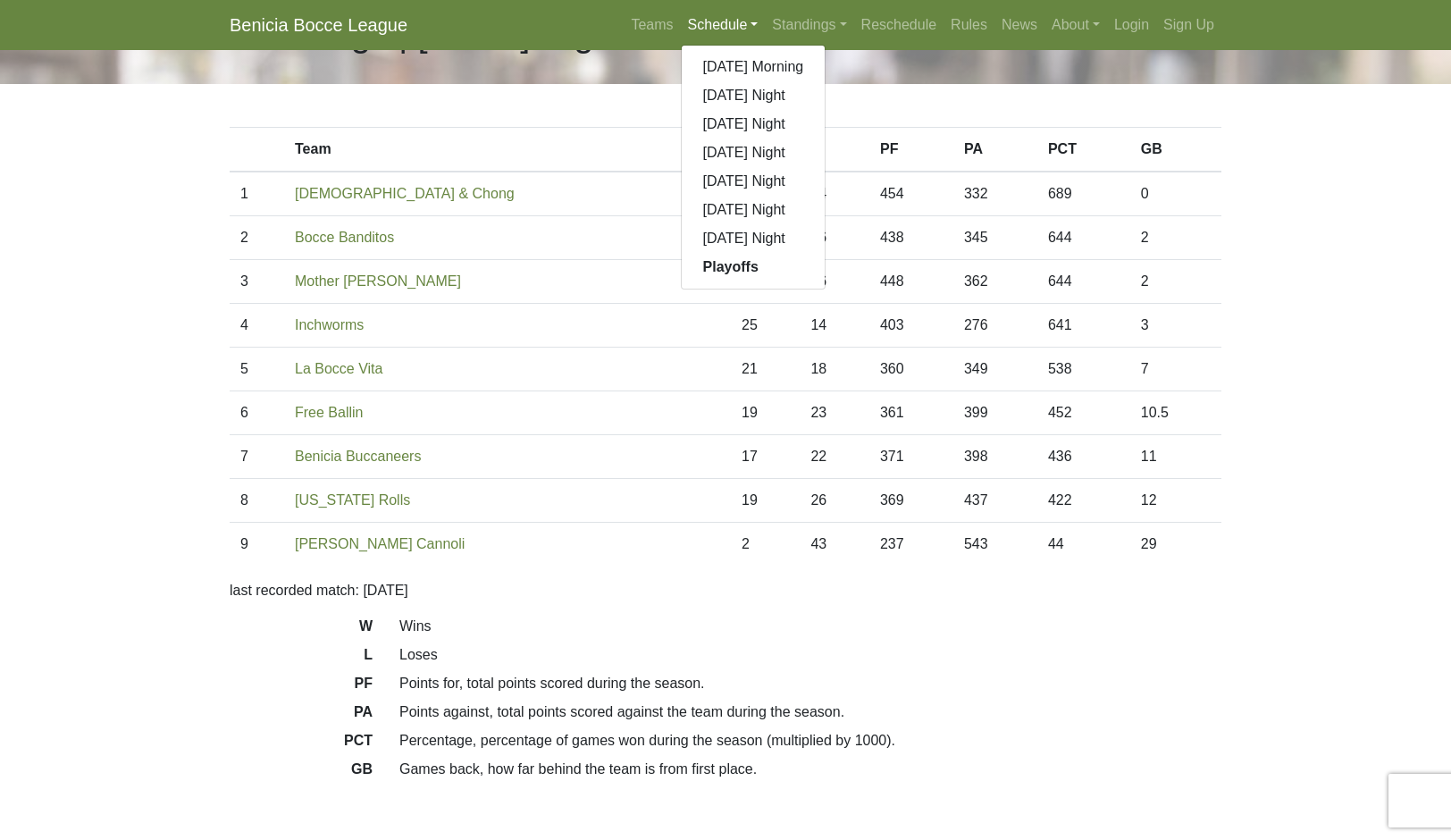
click at [749, 252] on link "[DATE] Night" at bounding box center [754, 239] width 144 height 29
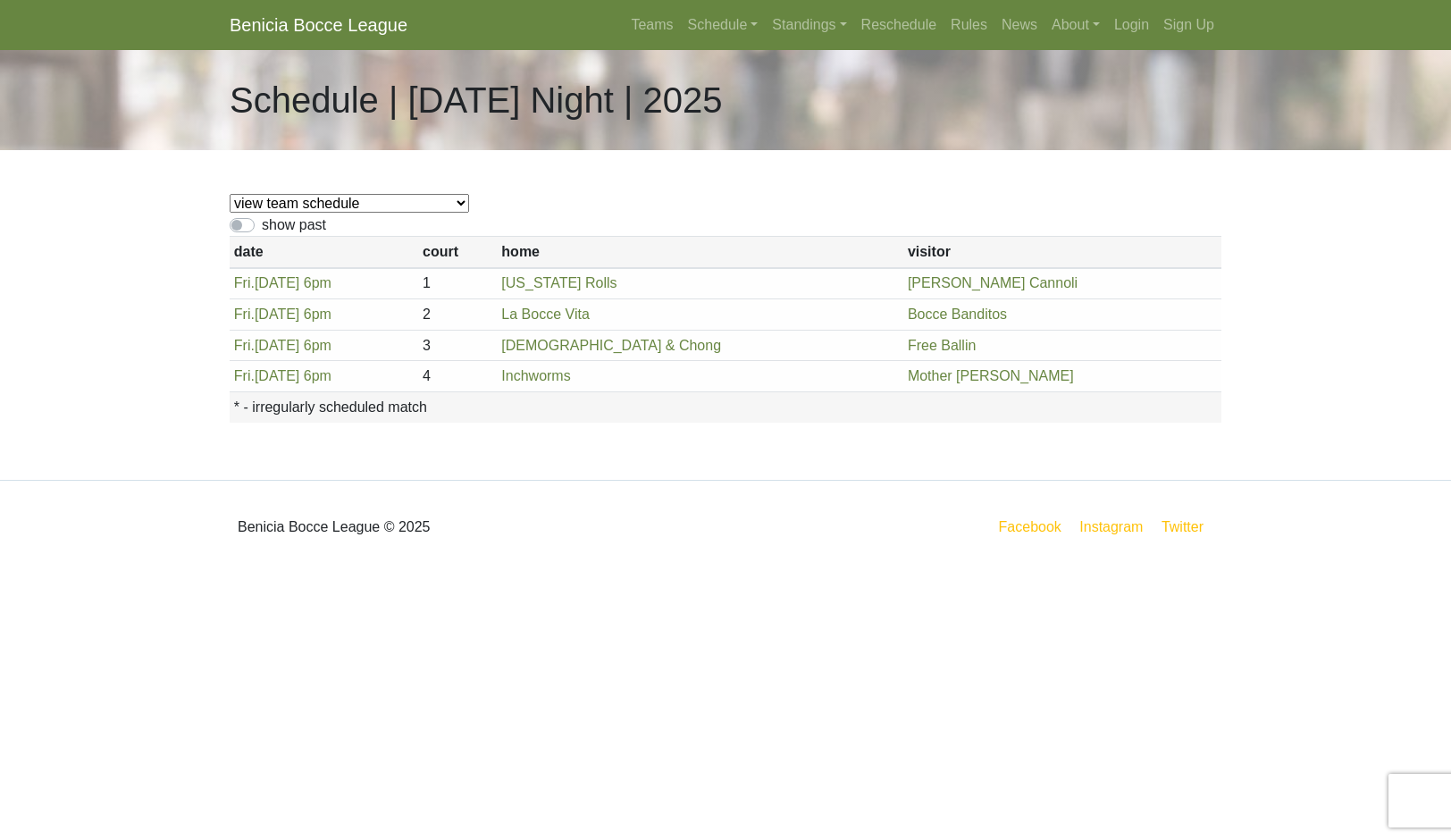
scroll to position [49, 0]
click at [705, 43] on link "Schedule" at bounding box center [723, 25] width 85 height 36
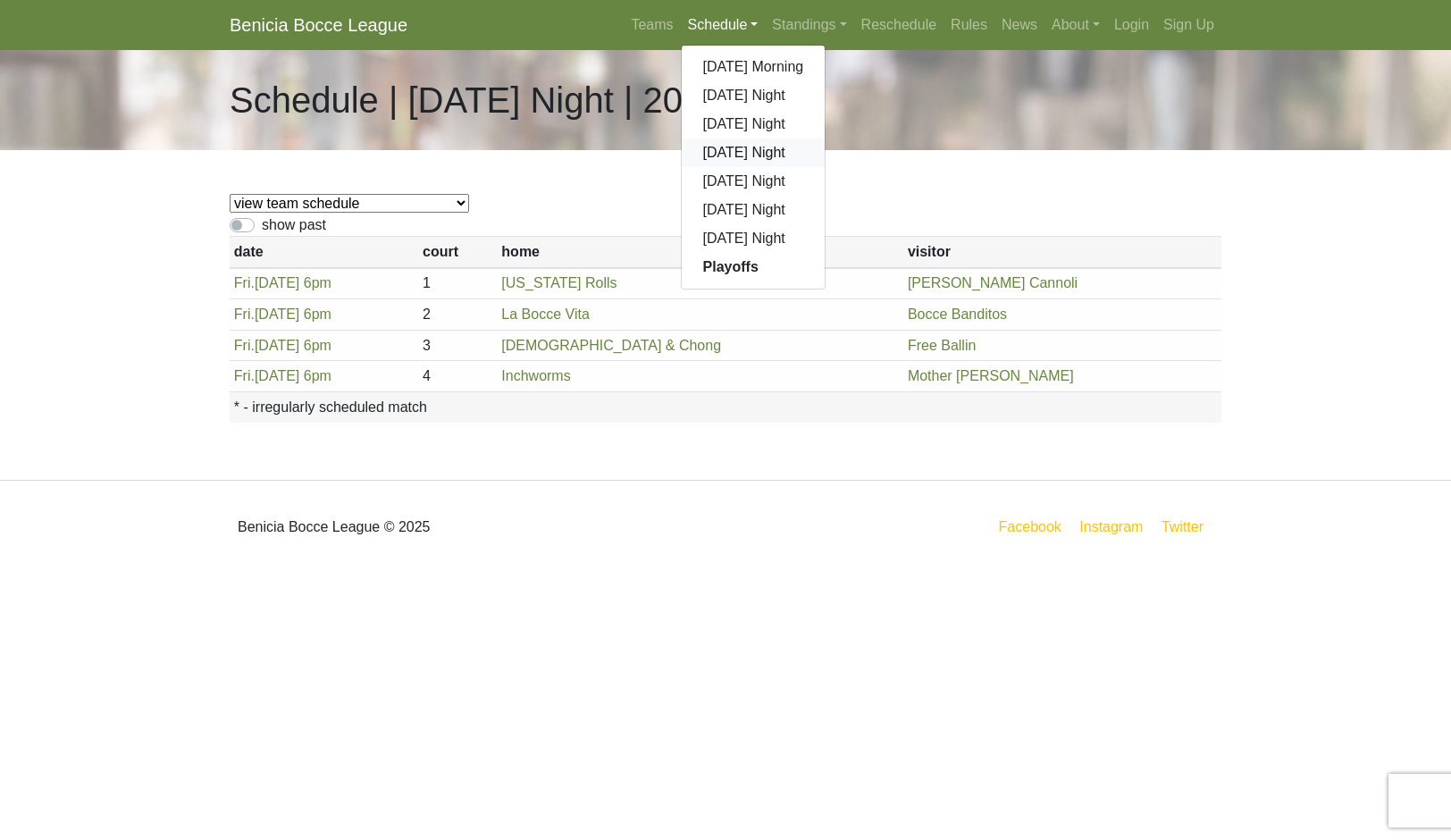
click at [758, 167] on link "[DATE] Night" at bounding box center [754, 152] width 144 height 29
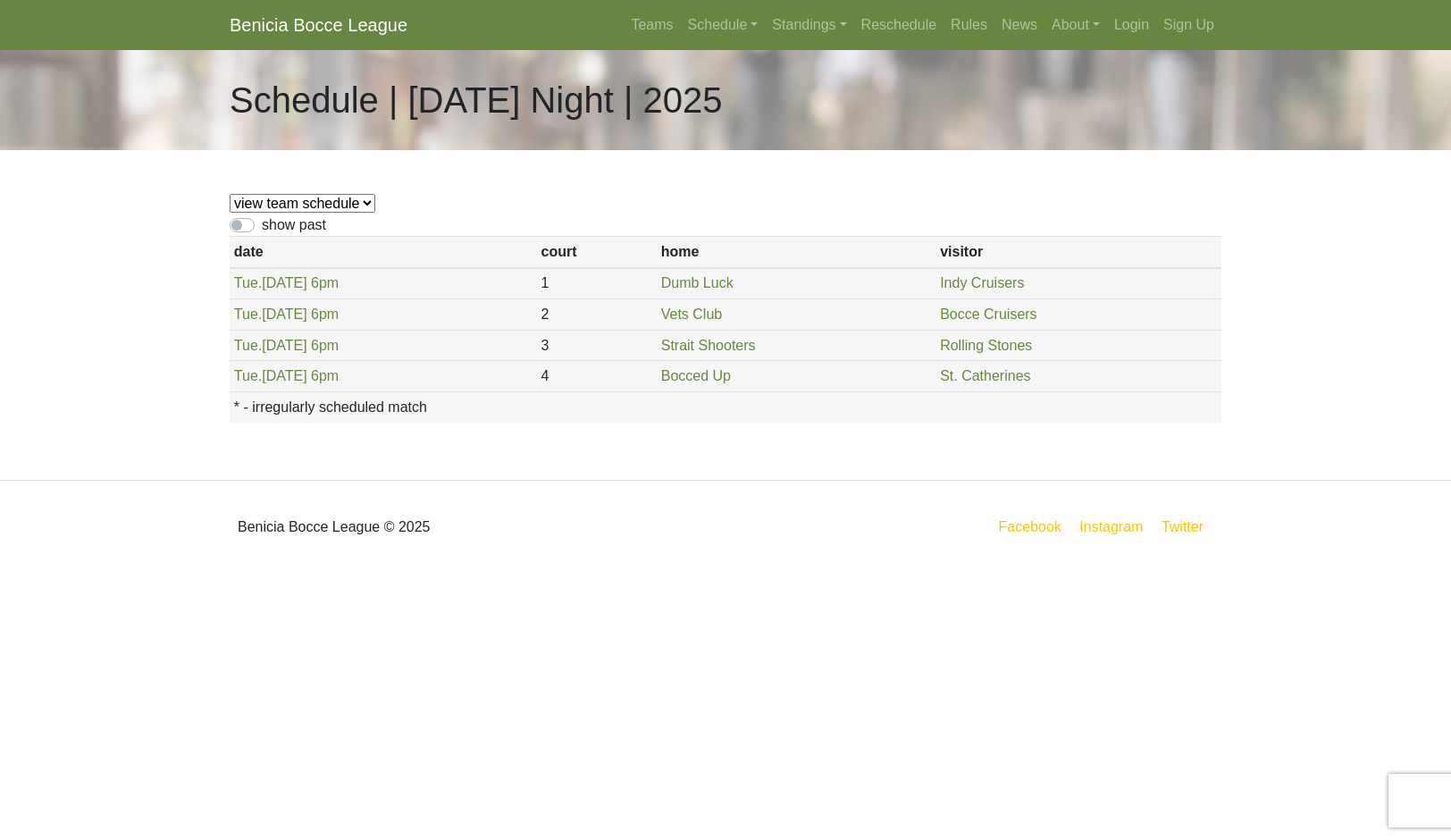
click at [681, 40] on link "Schedule" at bounding box center [723, 25] width 85 height 36
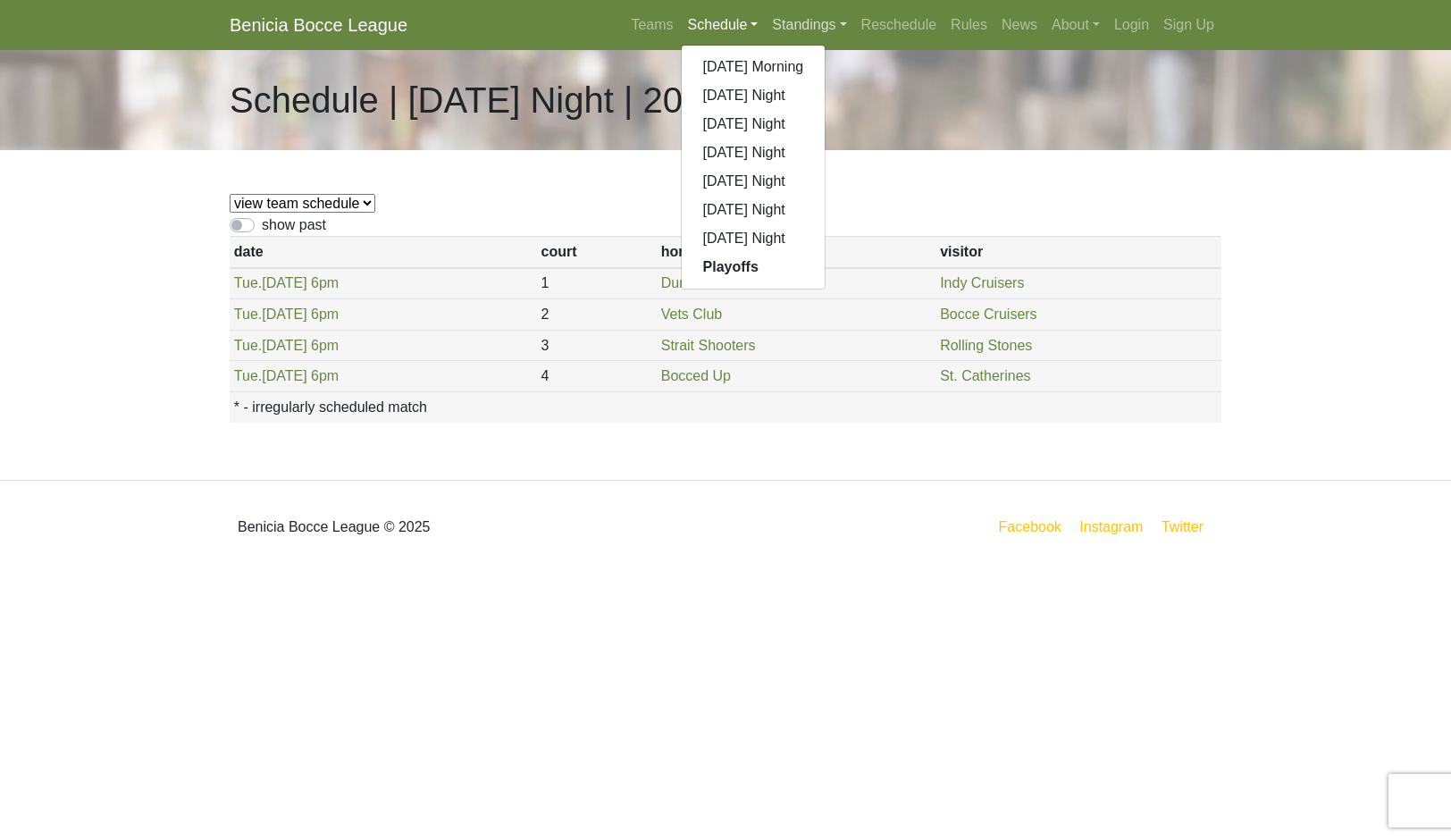
click at [833, 43] on link "Standings" at bounding box center [809, 25] width 89 height 36
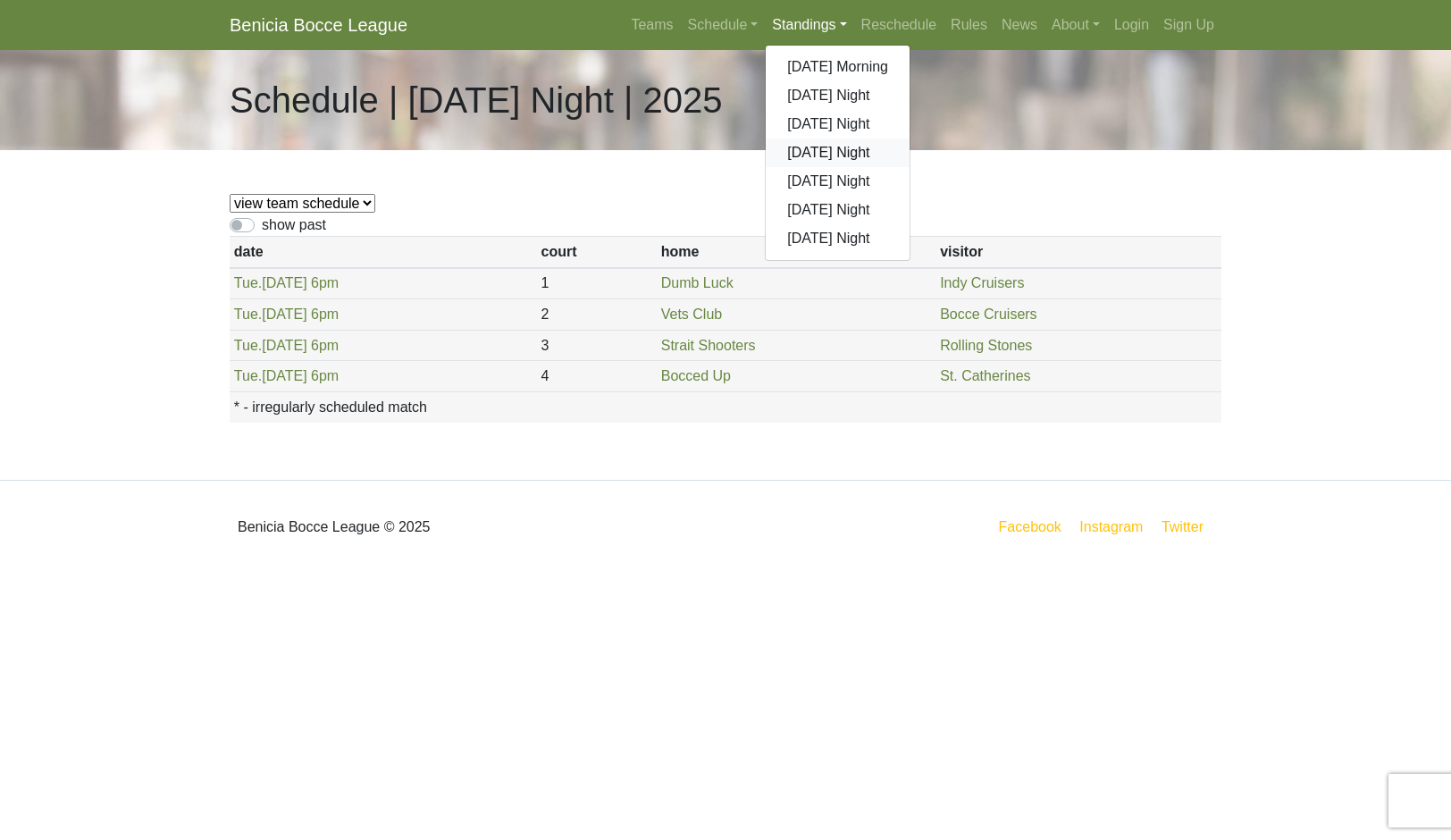
click at [890, 167] on link "[DATE] Night" at bounding box center [837, 152] width 144 height 29
